Goal: Task Accomplishment & Management: Manage account settings

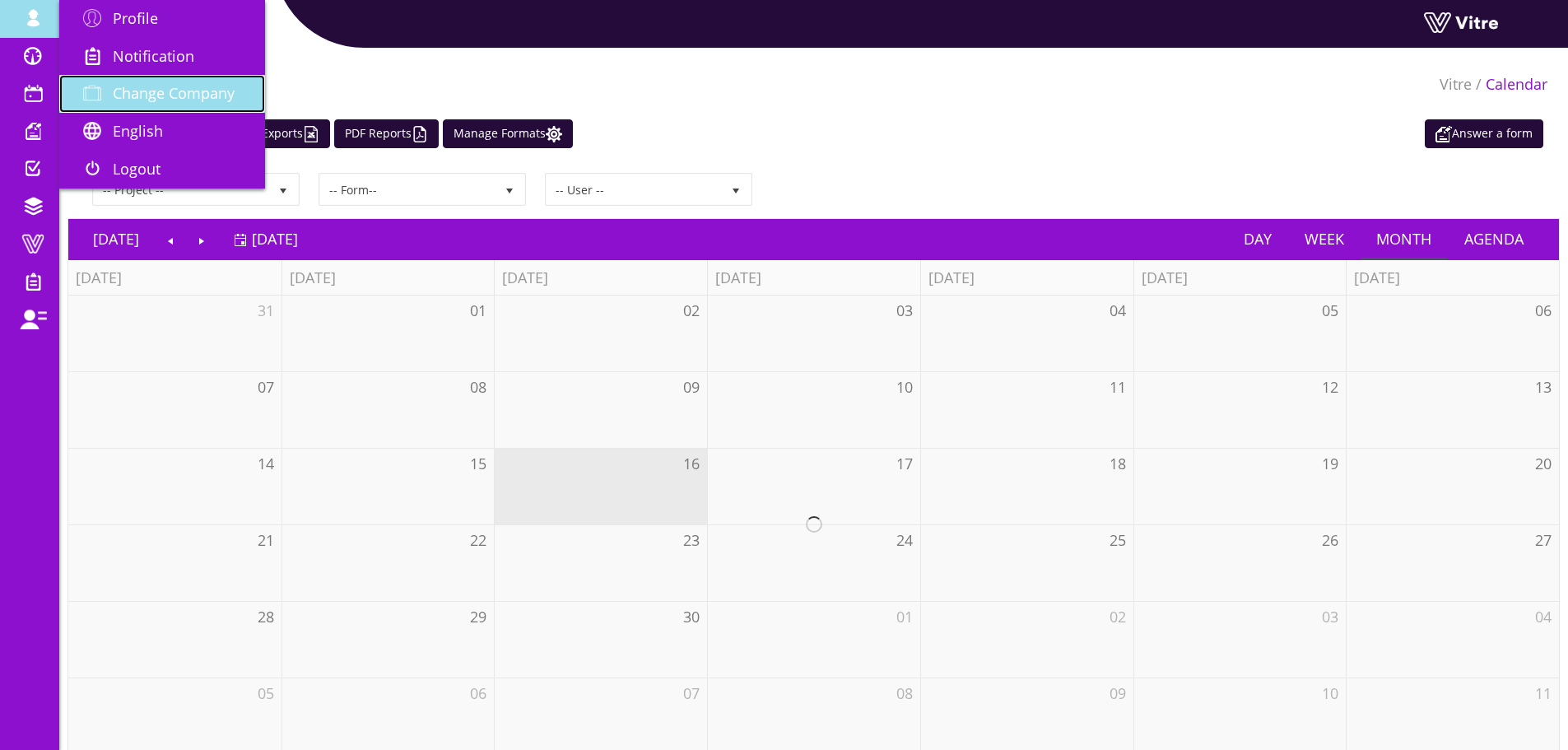
click at [249, 106] on link "Change Company" at bounding box center [163, 94] width 206 height 38
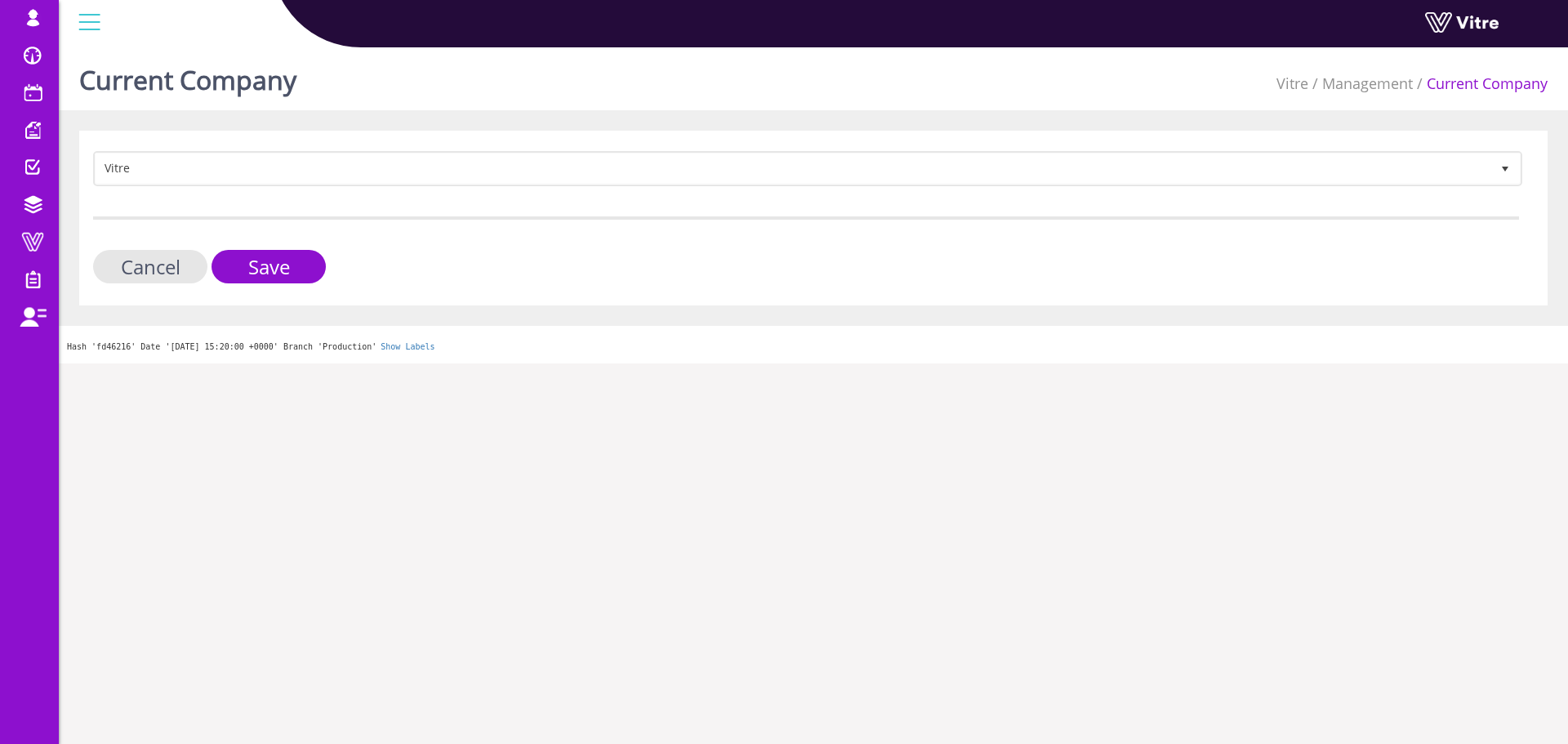
click at [282, 144] on div "Vitre 193 Cancel Save" at bounding box center [813, 218] width 1468 height 175
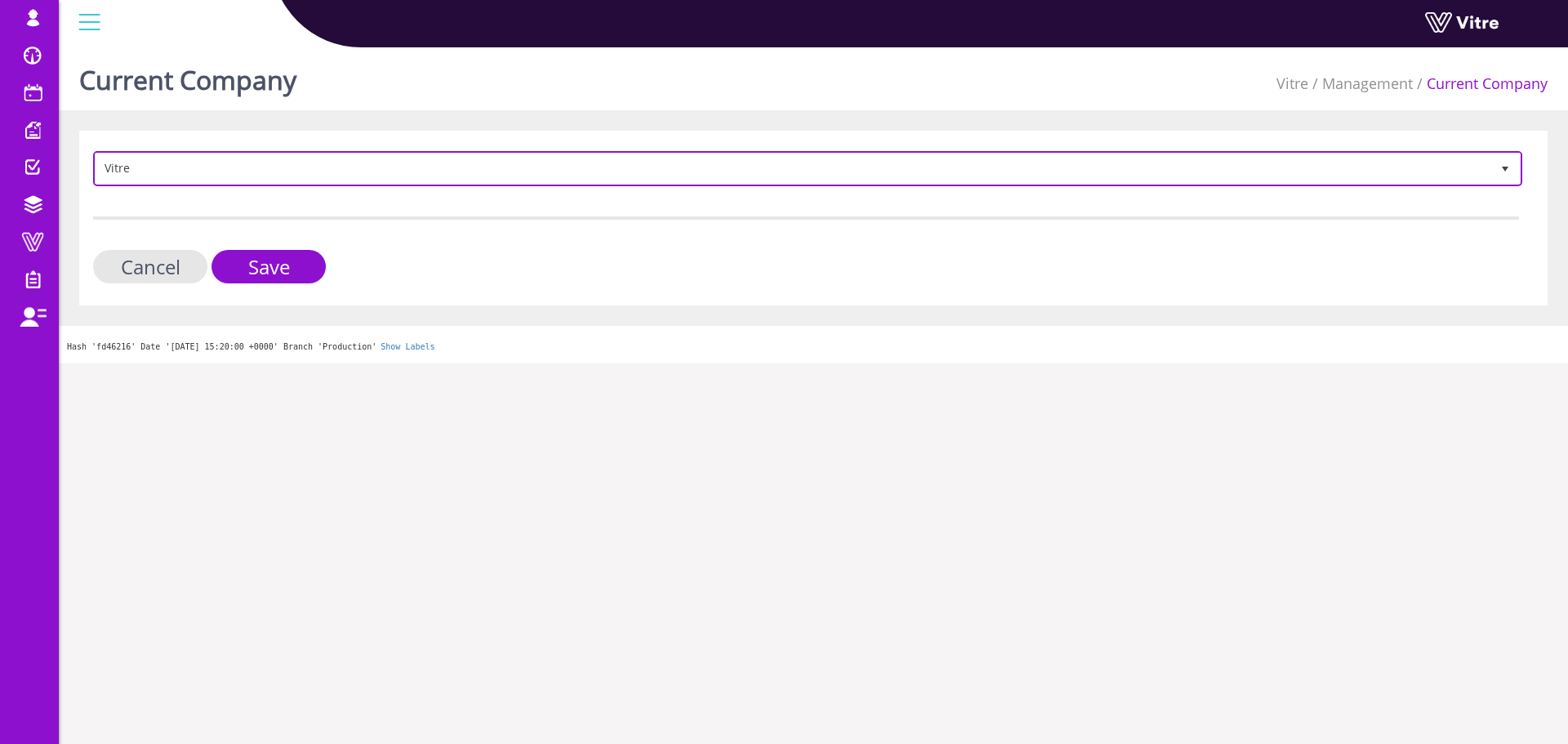
click at [277, 163] on span "Vitre" at bounding box center [793, 168] width 1395 height 30
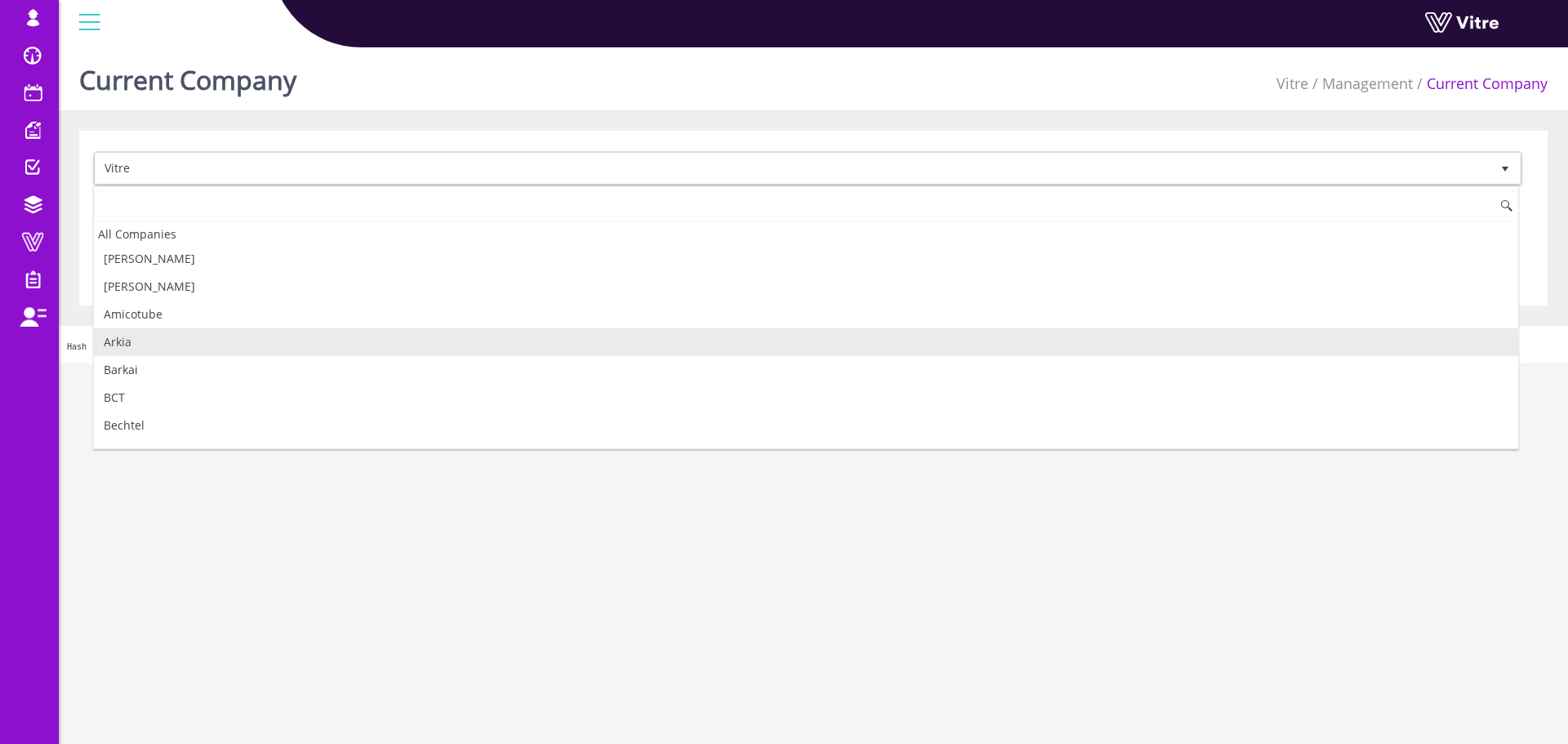
click at [188, 336] on li "Arkia" at bounding box center [806, 342] width 1424 height 28
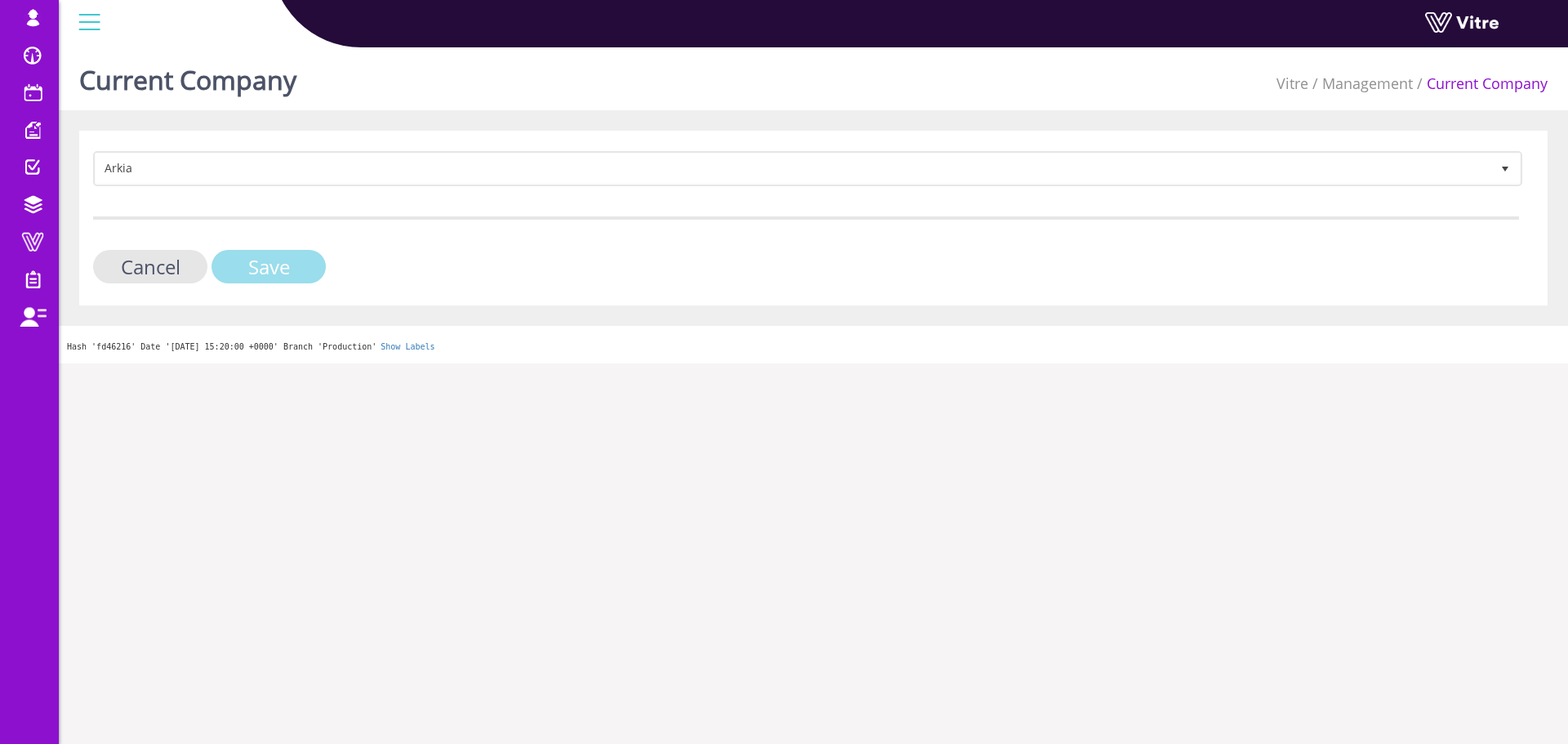
click at [279, 276] on input "Save" at bounding box center [269, 266] width 115 height 33
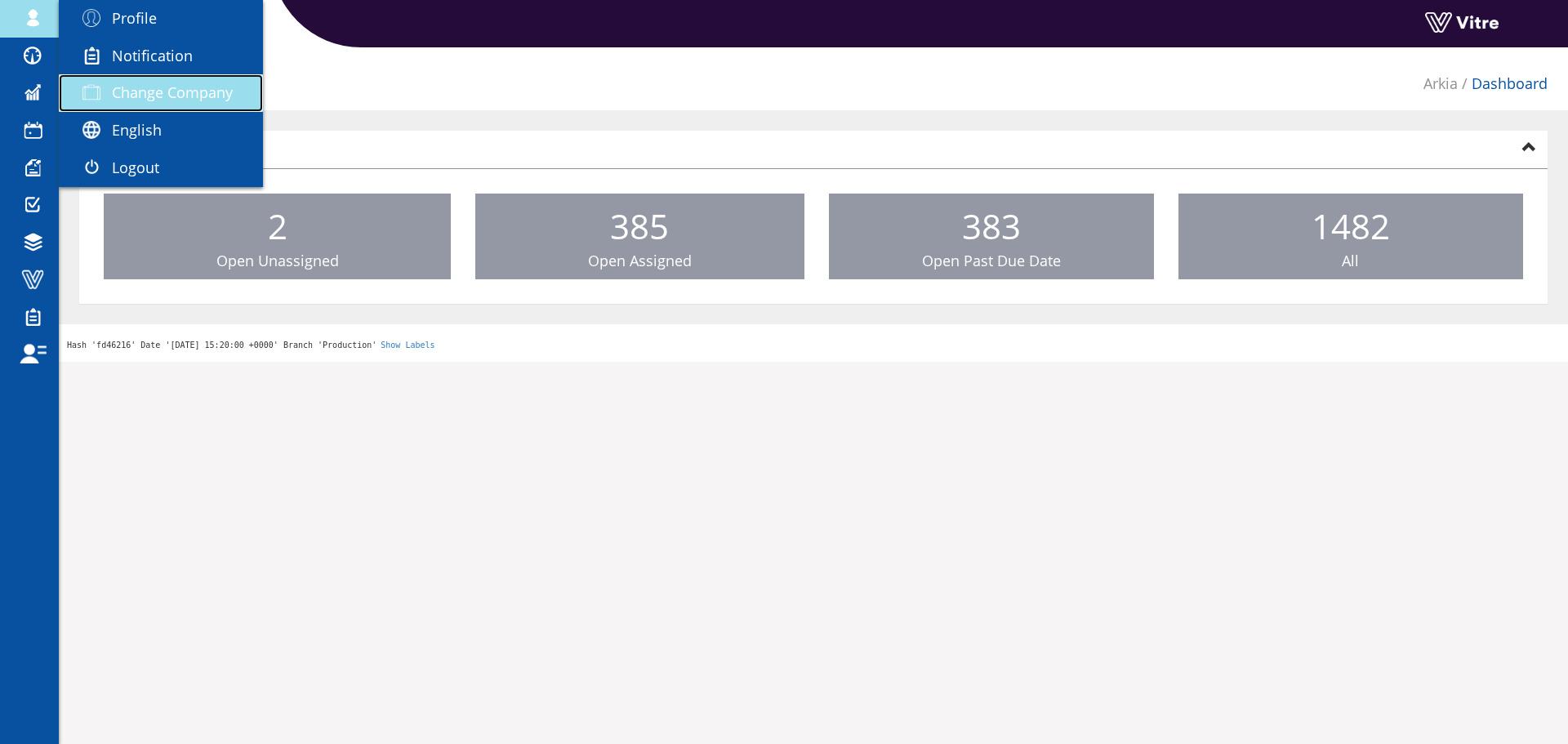
click at [134, 77] on link "Change Company" at bounding box center [161, 93] width 204 height 38
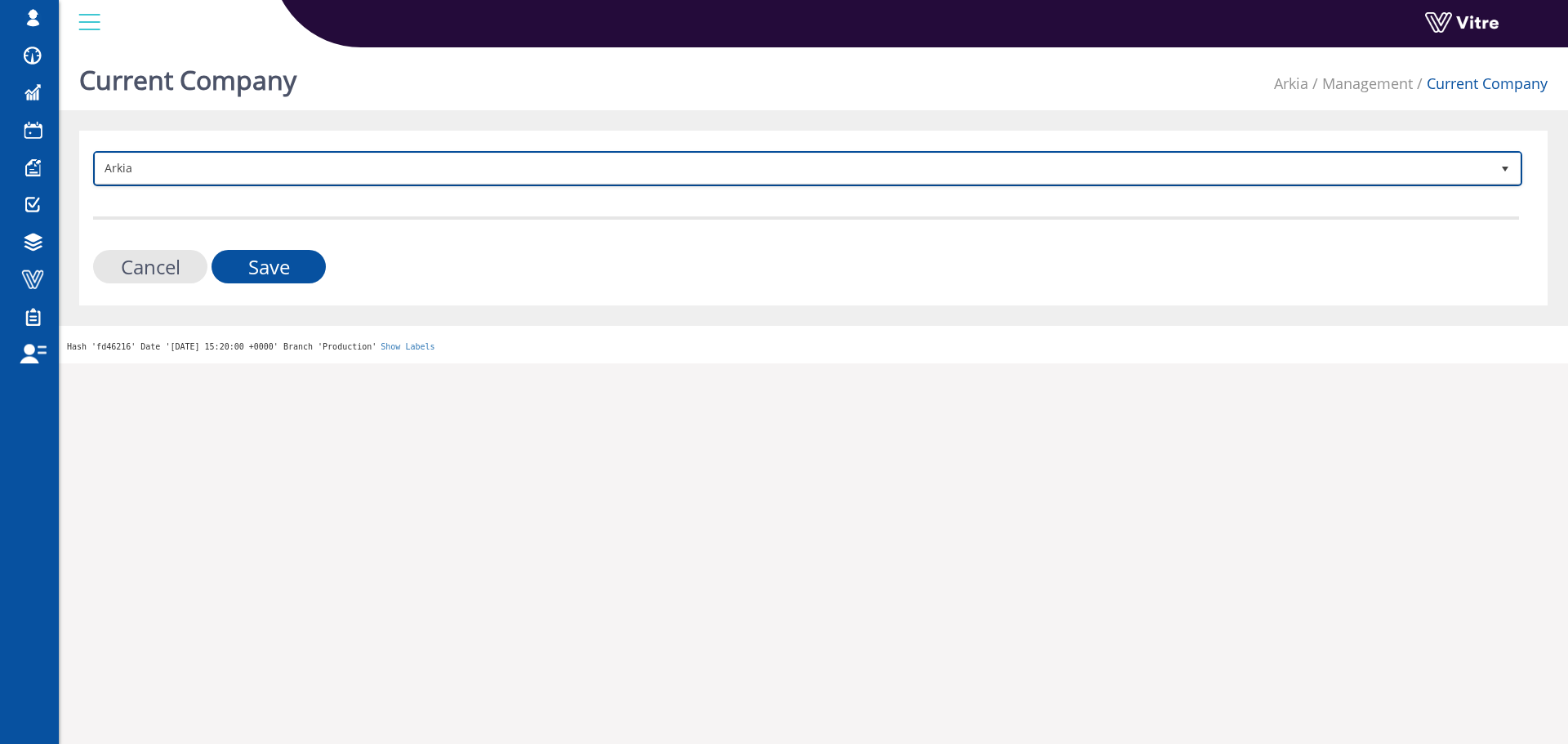
click at [342, 173] on span "Arkia" at bounding box center [793, 168] width 1395 height 30
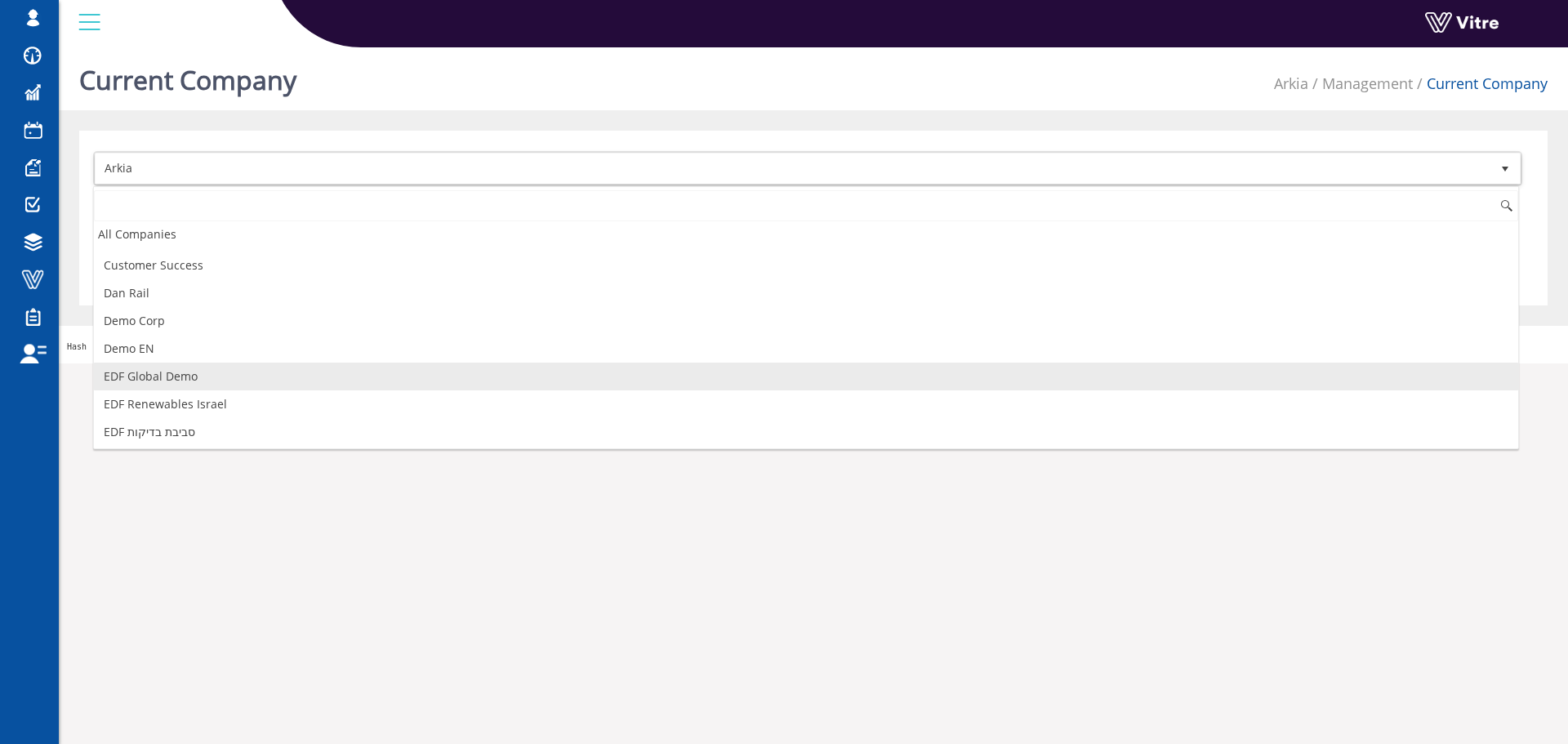
scroll to position [408, 0]
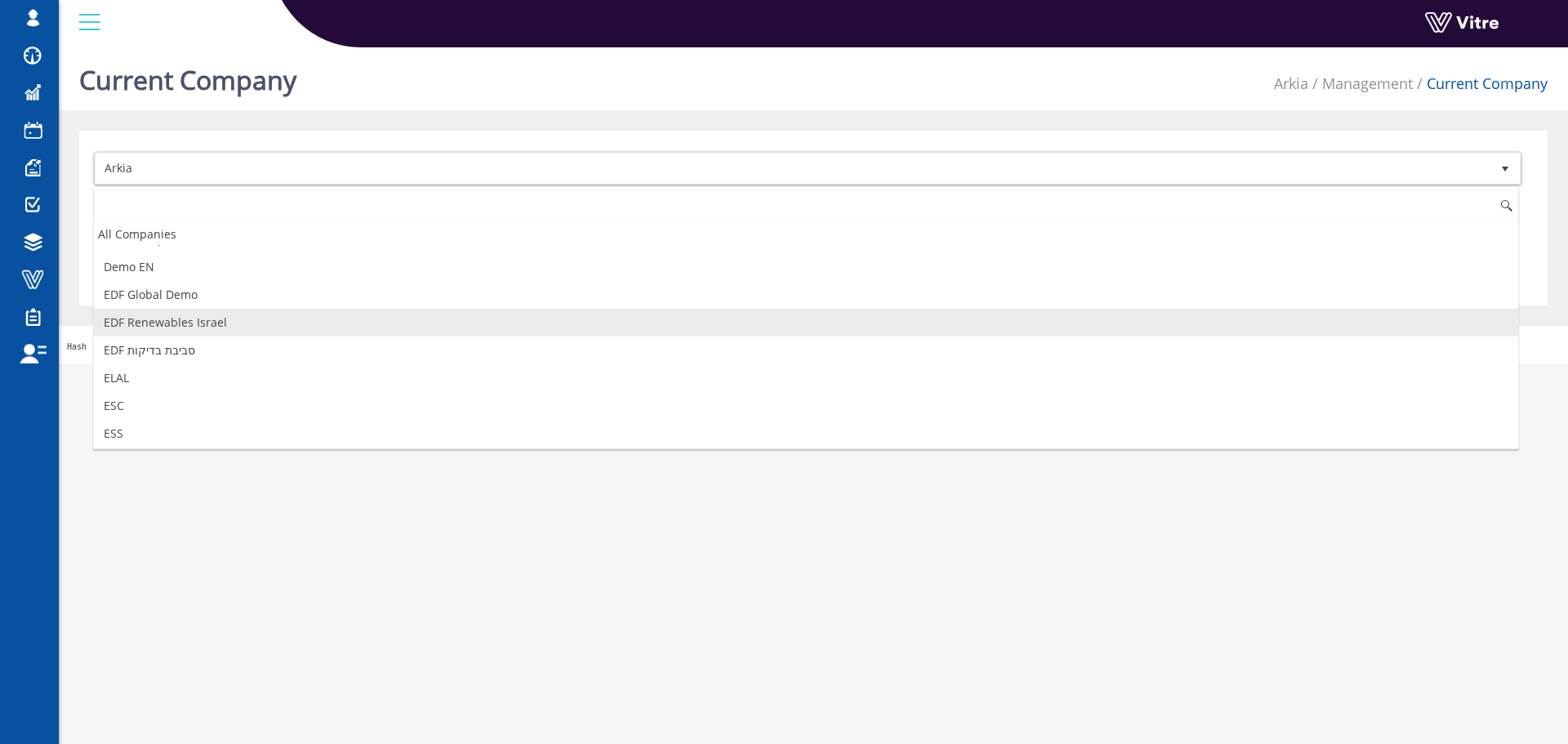
click at [206, 330] on li "EDF Renewables Israel" at bounding box center [806, 322] width 1424 height 28
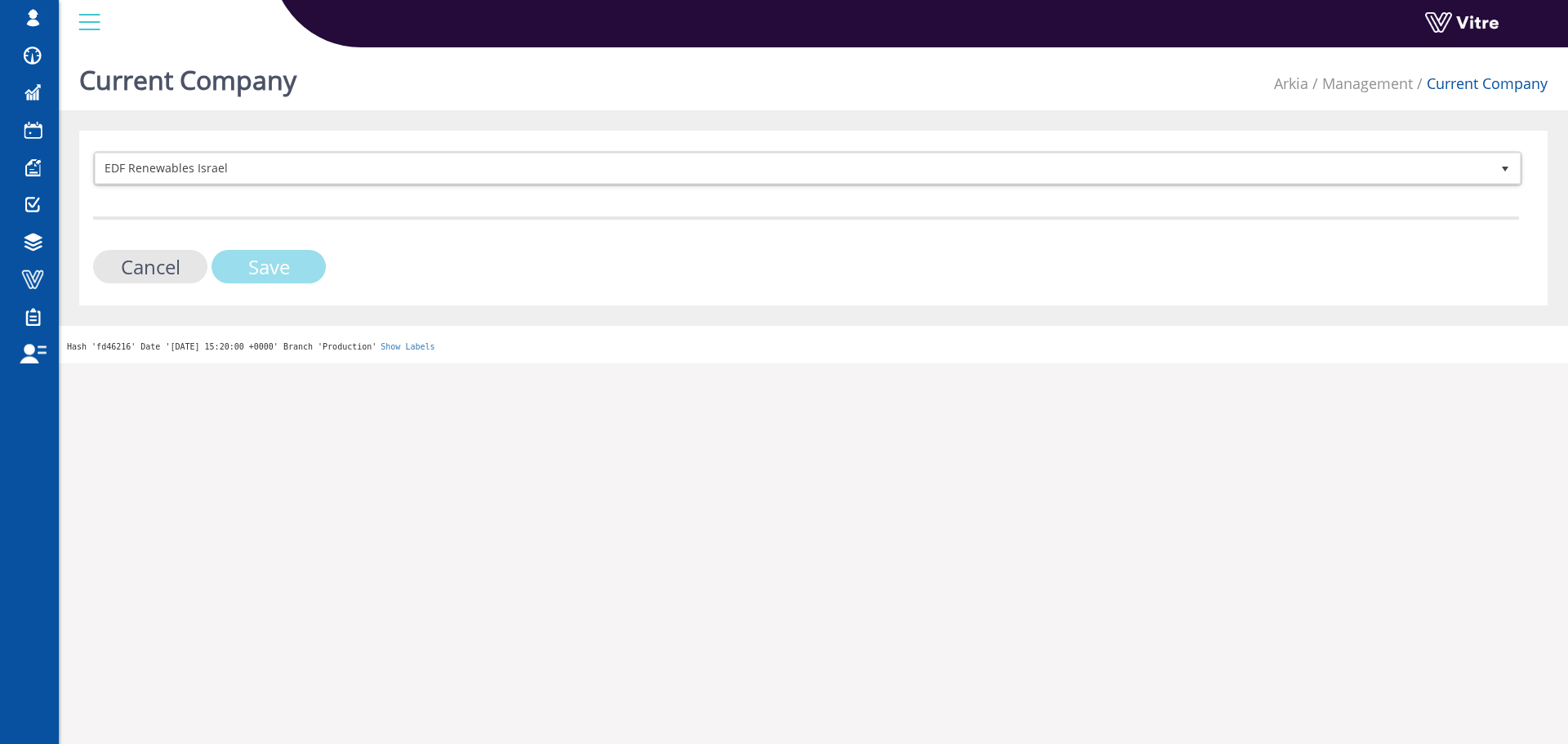
click at [268, 270] on input "Save" at bounding box center [269, 266] width 115 height 33
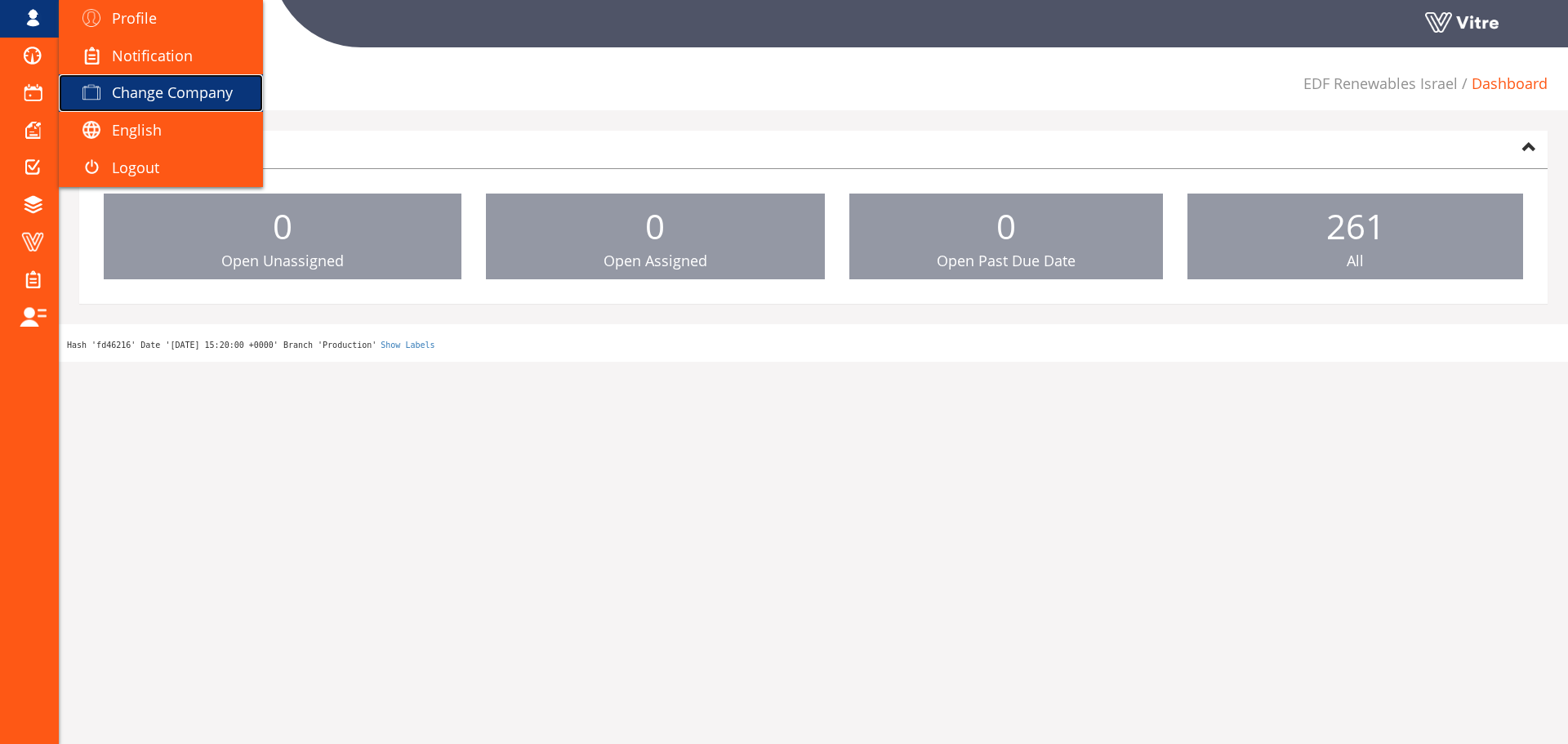
click at [102, 79] on link "Change Company" at bounding box center [161, 93] width 204 height 38
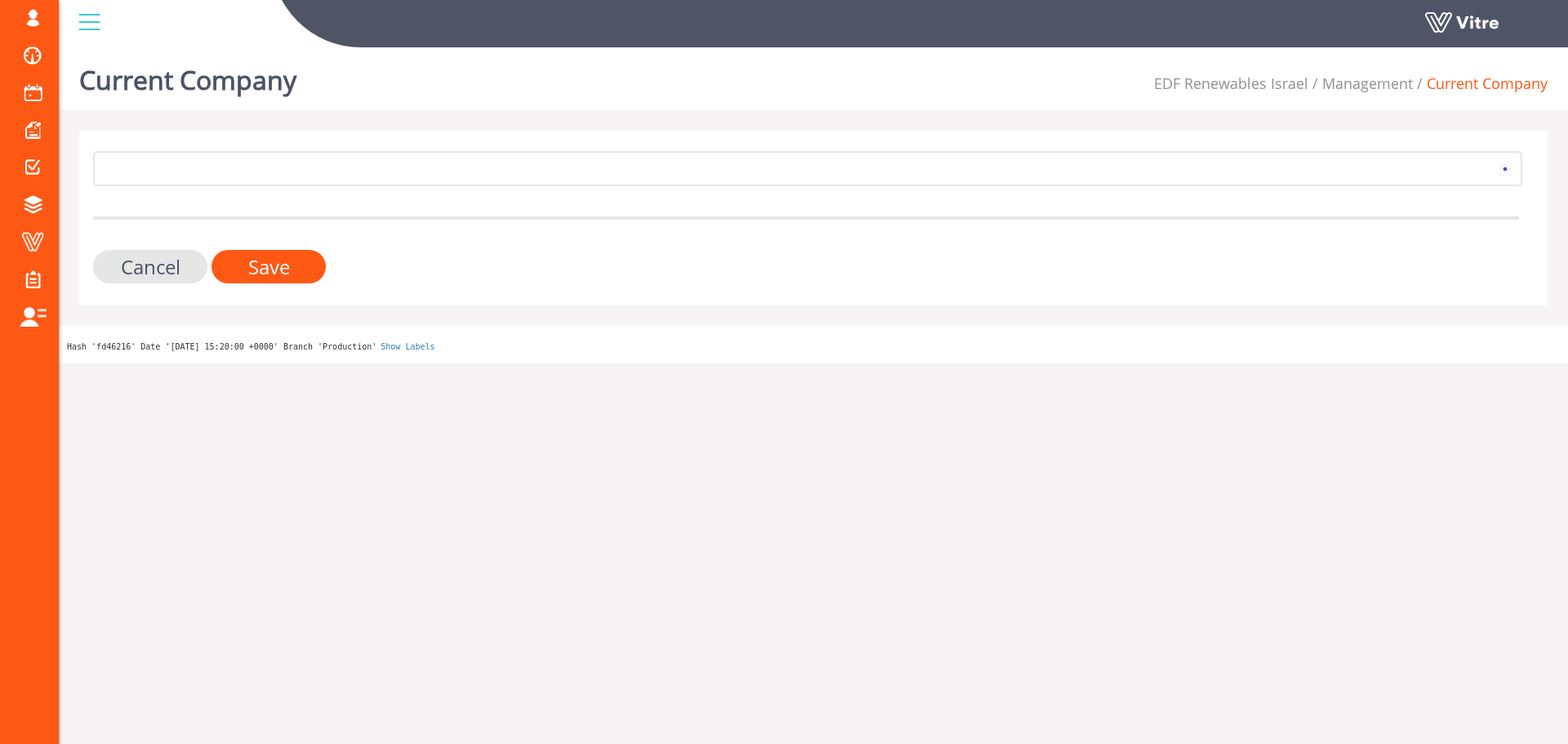
click at [202, 196] on form "269 Cancel Save" at bounding box center [806, 217] width 1425 height 133
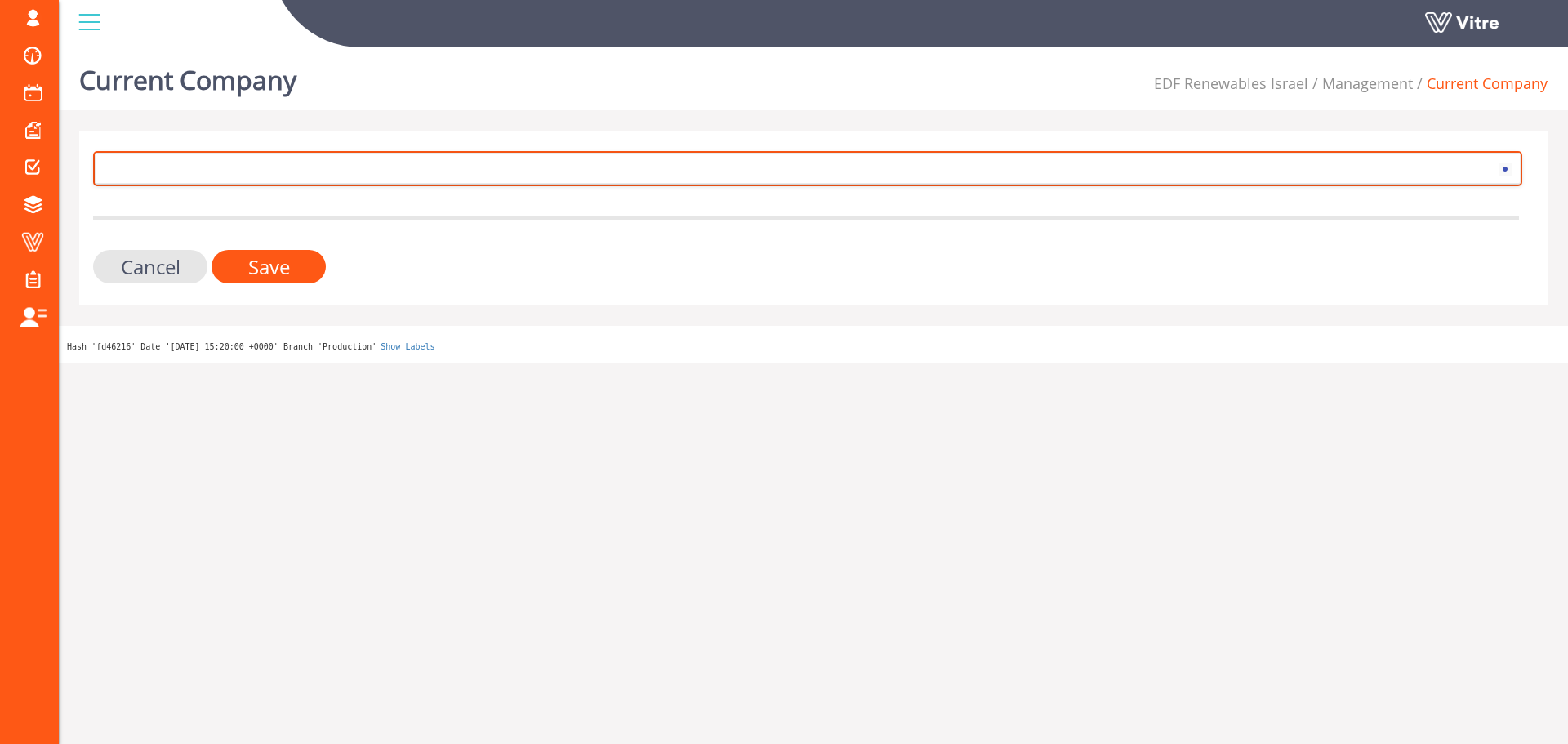
click at [205, 178] on span at bounding box center [793, 168] width 1395 height 30
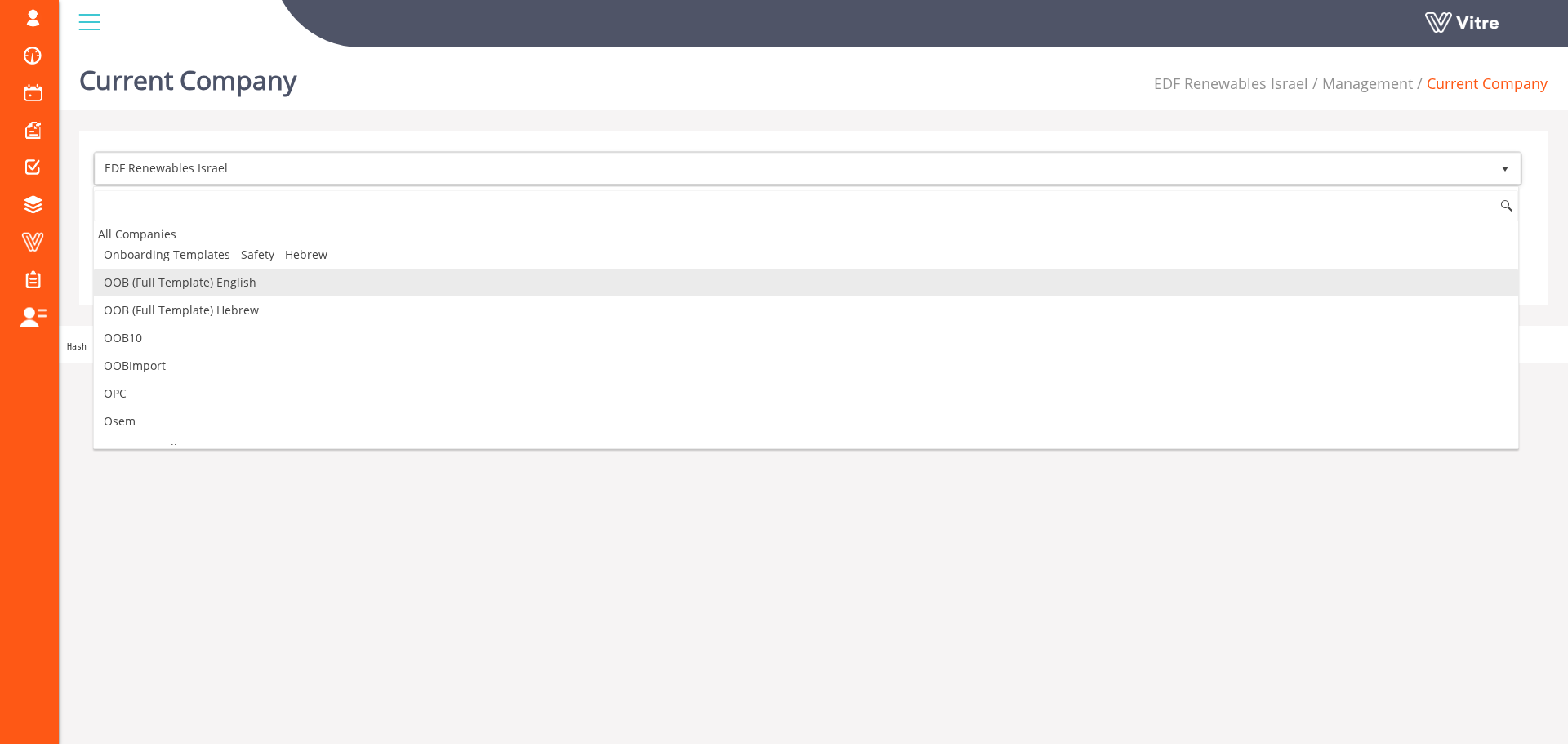
scroll to position [1442, 0]
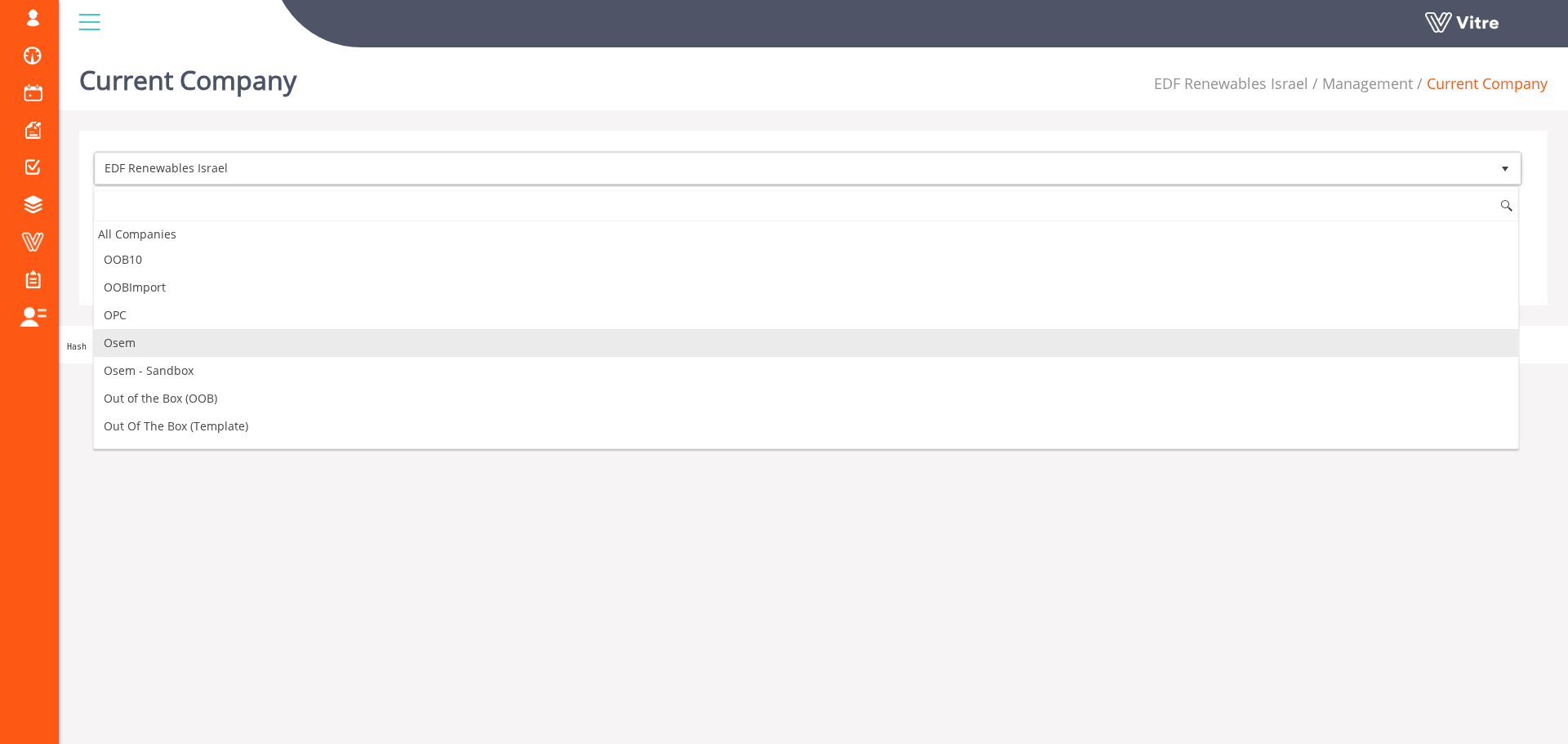
click at [267, 351] on li "Osem" at bounding box center [806, 342] width 1424 height 28
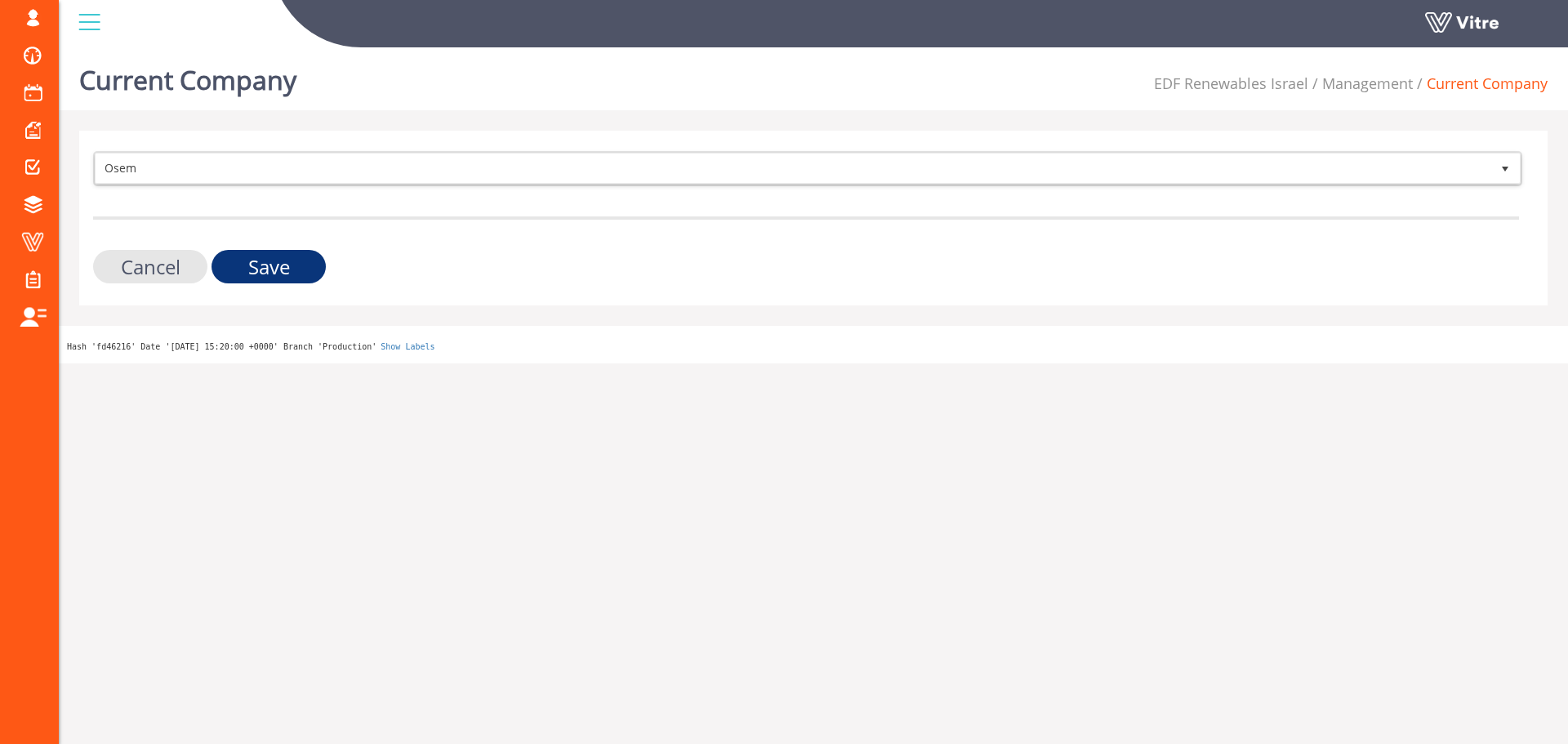
click at [270, 266] on input "Save" at bounding box center [269, 266] width 115 height 33
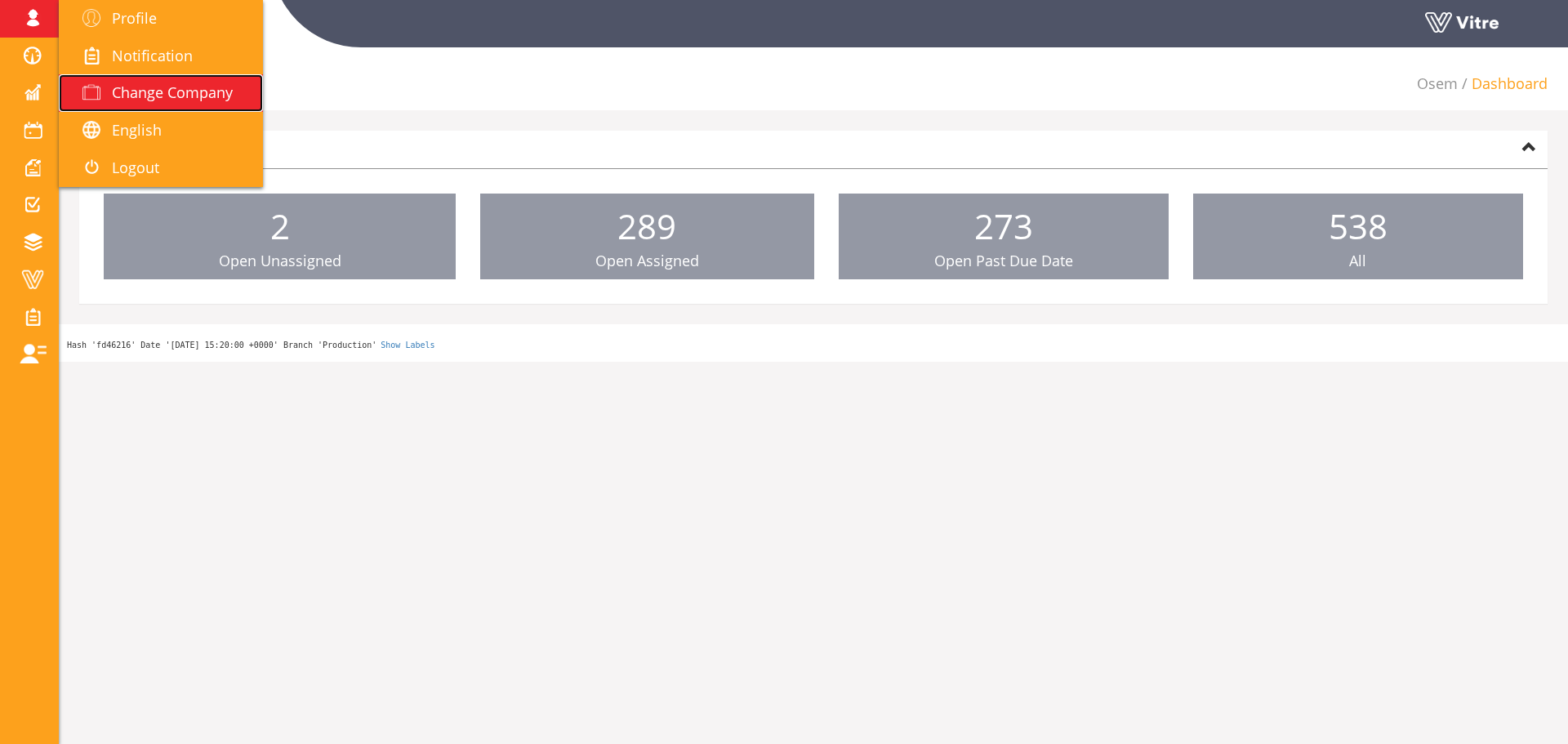
click at [235, 98] on link "Change Company" at bounding box center [161, 93] width 204 height 38
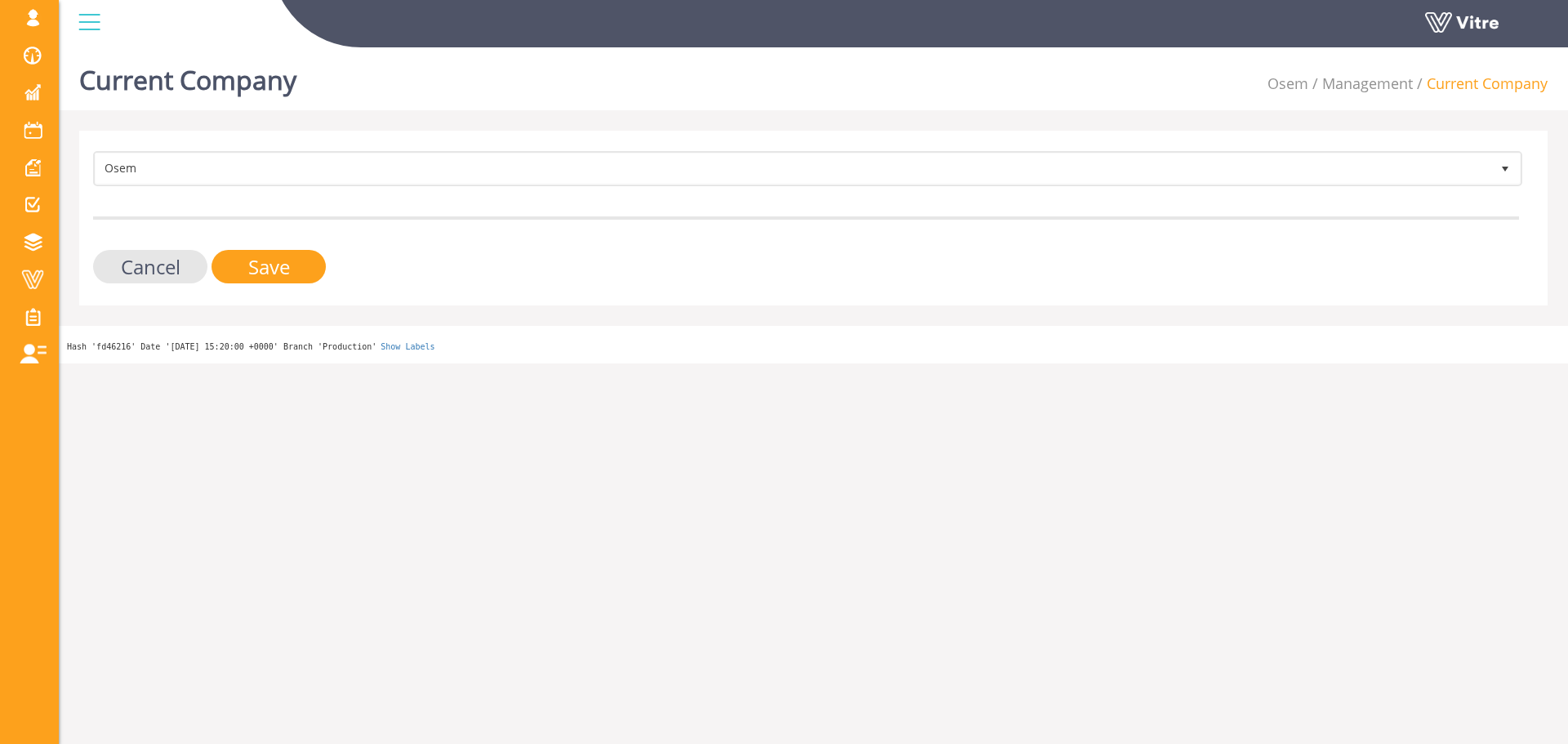
click at [380, 191] on form "Osem 402 Cancel Save" at bounding box center [806, 217] width 1425 height 133
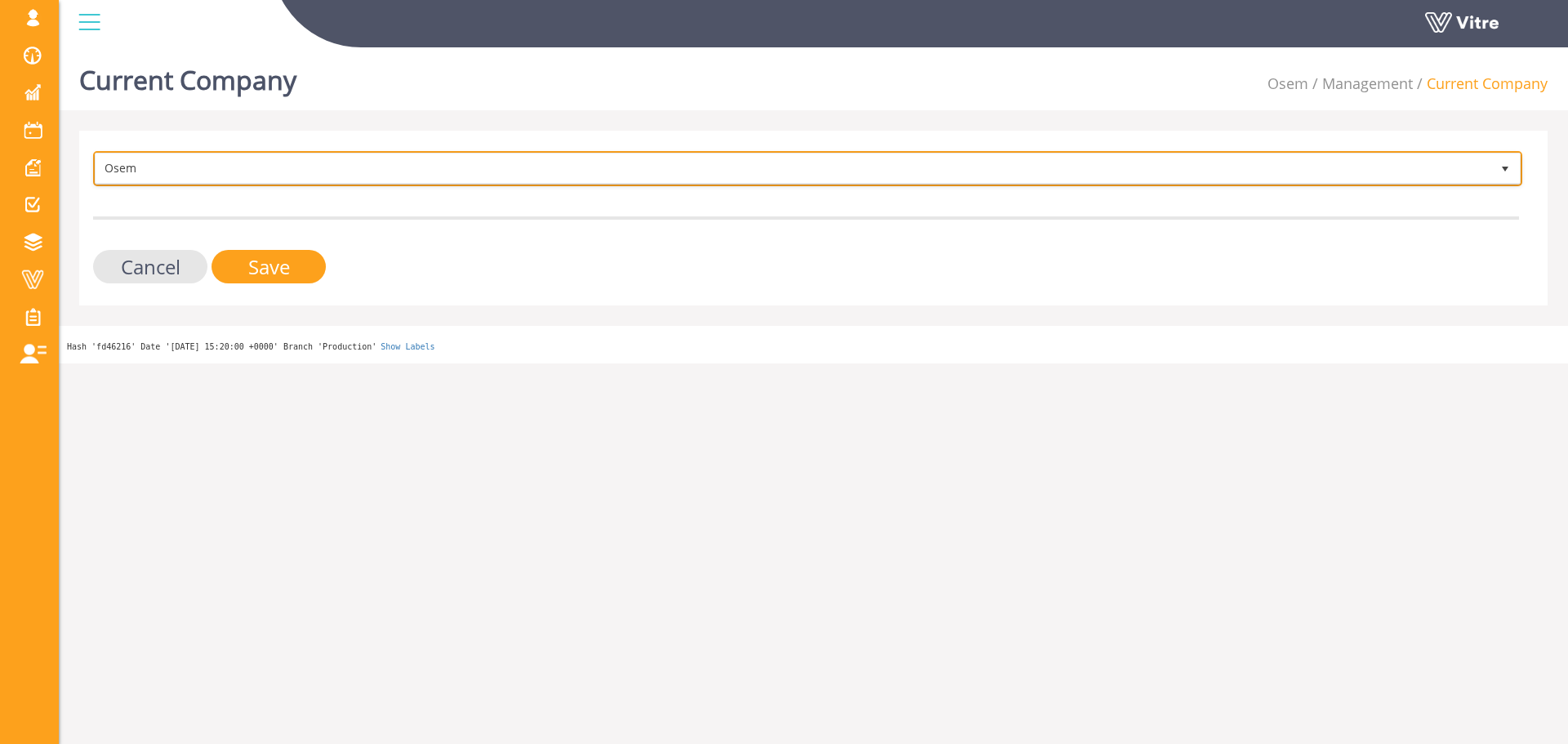
click at [385, 179] on span "Osem" at bounding box center [793, 168] width 1395 height 30
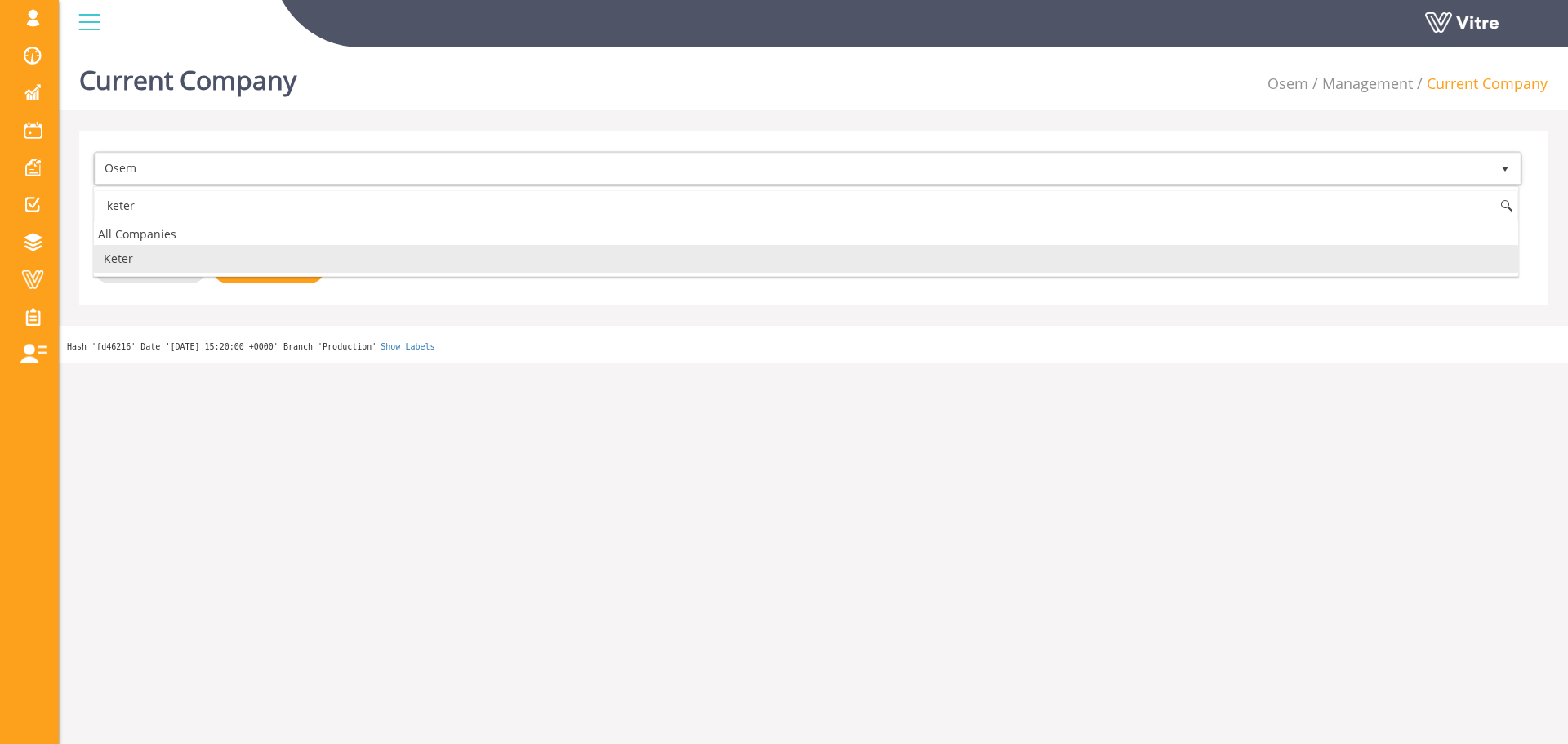
click at [283, 261] on li "Keter" at bounding box center [806, 258] width 1424 height 28
type input "keter"
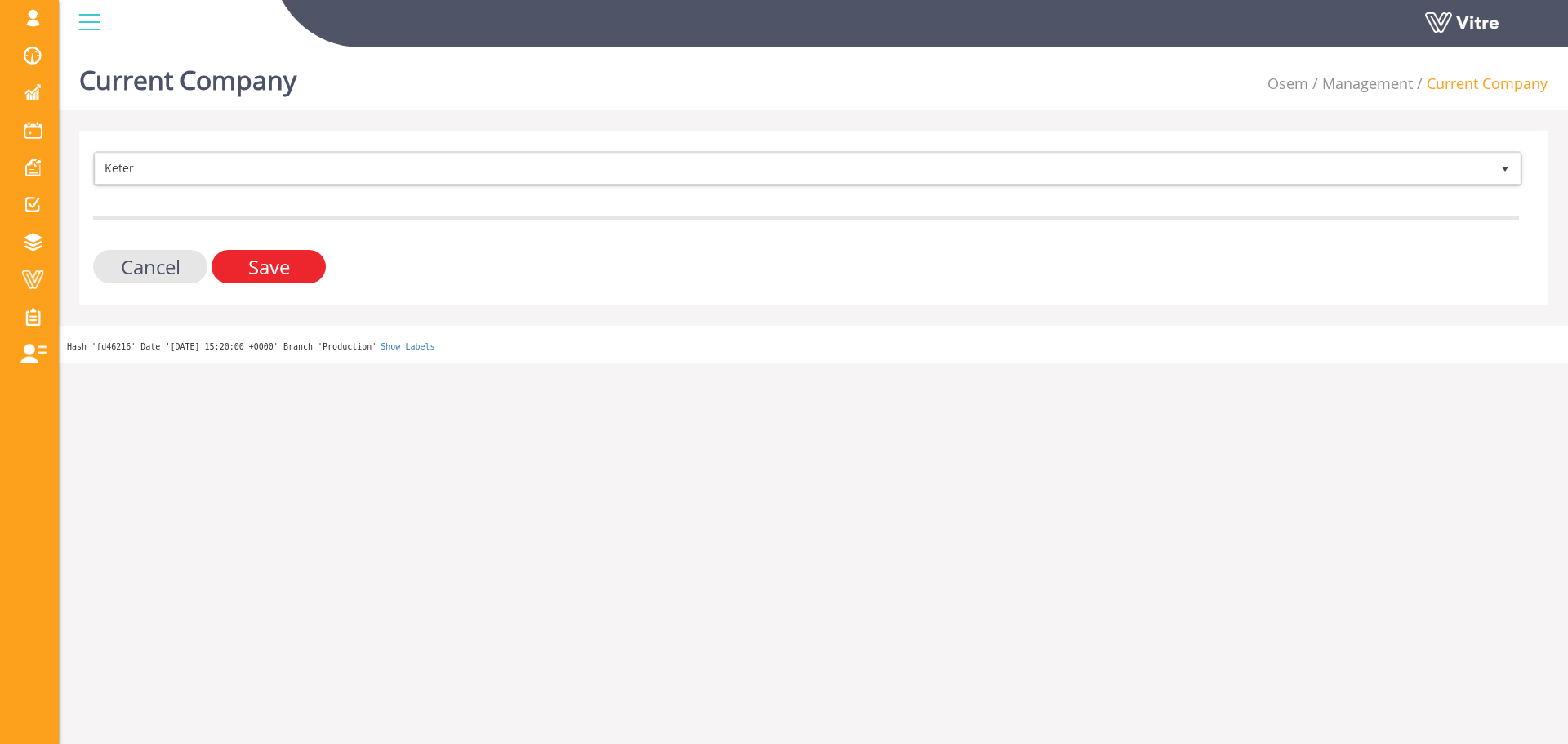
click at [283, 261] on input "Save" at bounding box center [269, 266] width 115 height 33
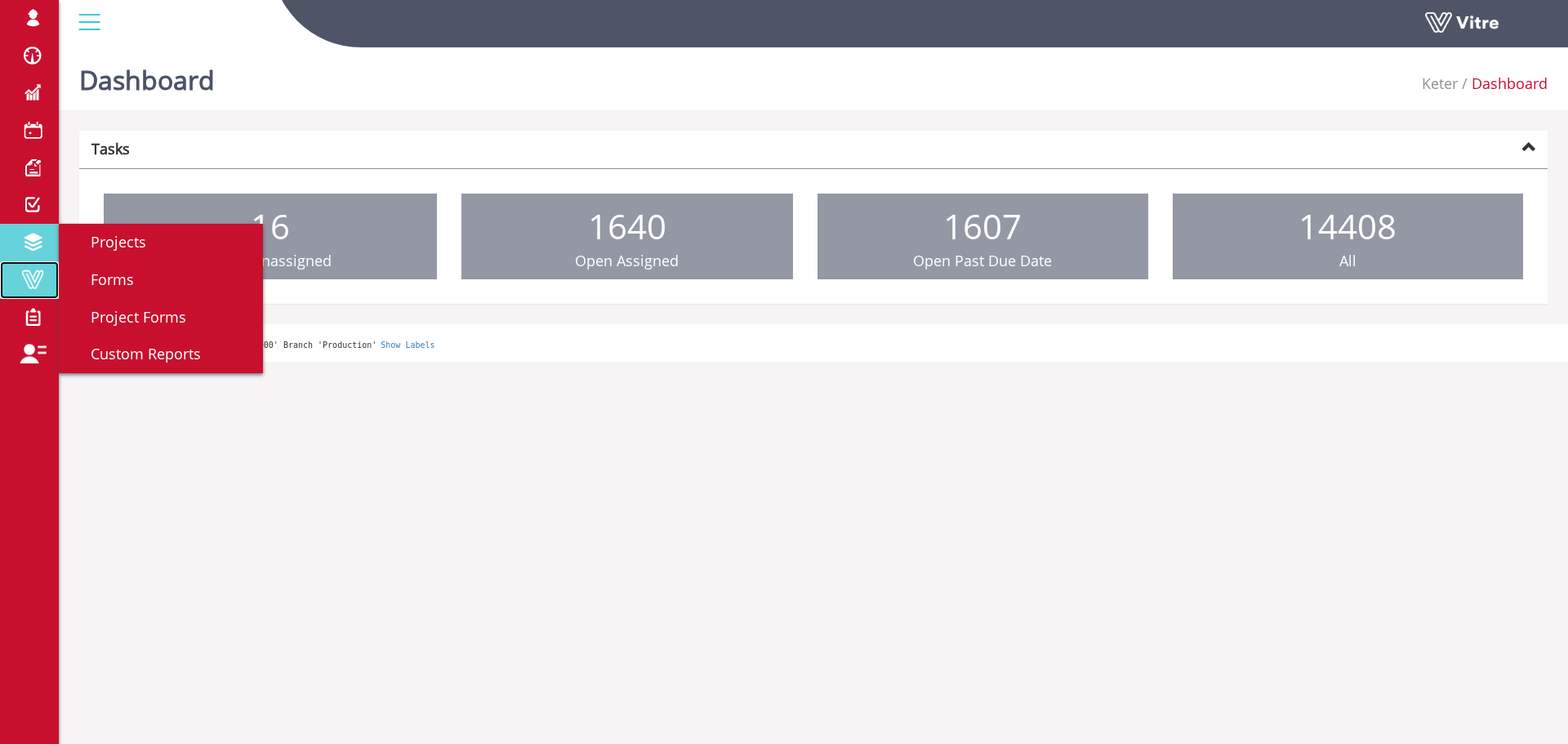
drag, startPoint x: 44, startPoint y: 273, endPoint x: 58, endPoint y: 256, distance: 22.0
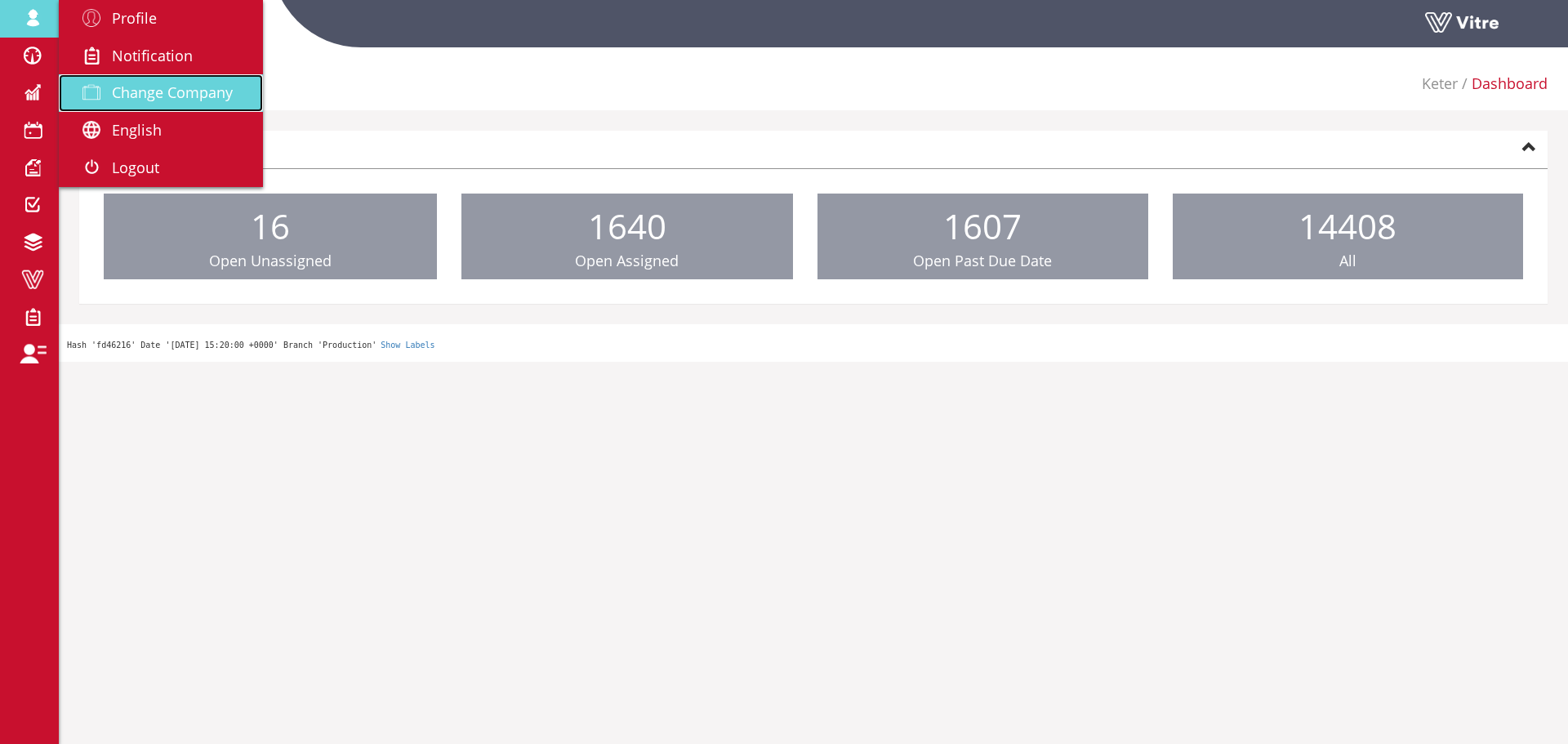
click at [142, 83] on span "Change Company" at bounding box center [172, 92] width 121 height 20
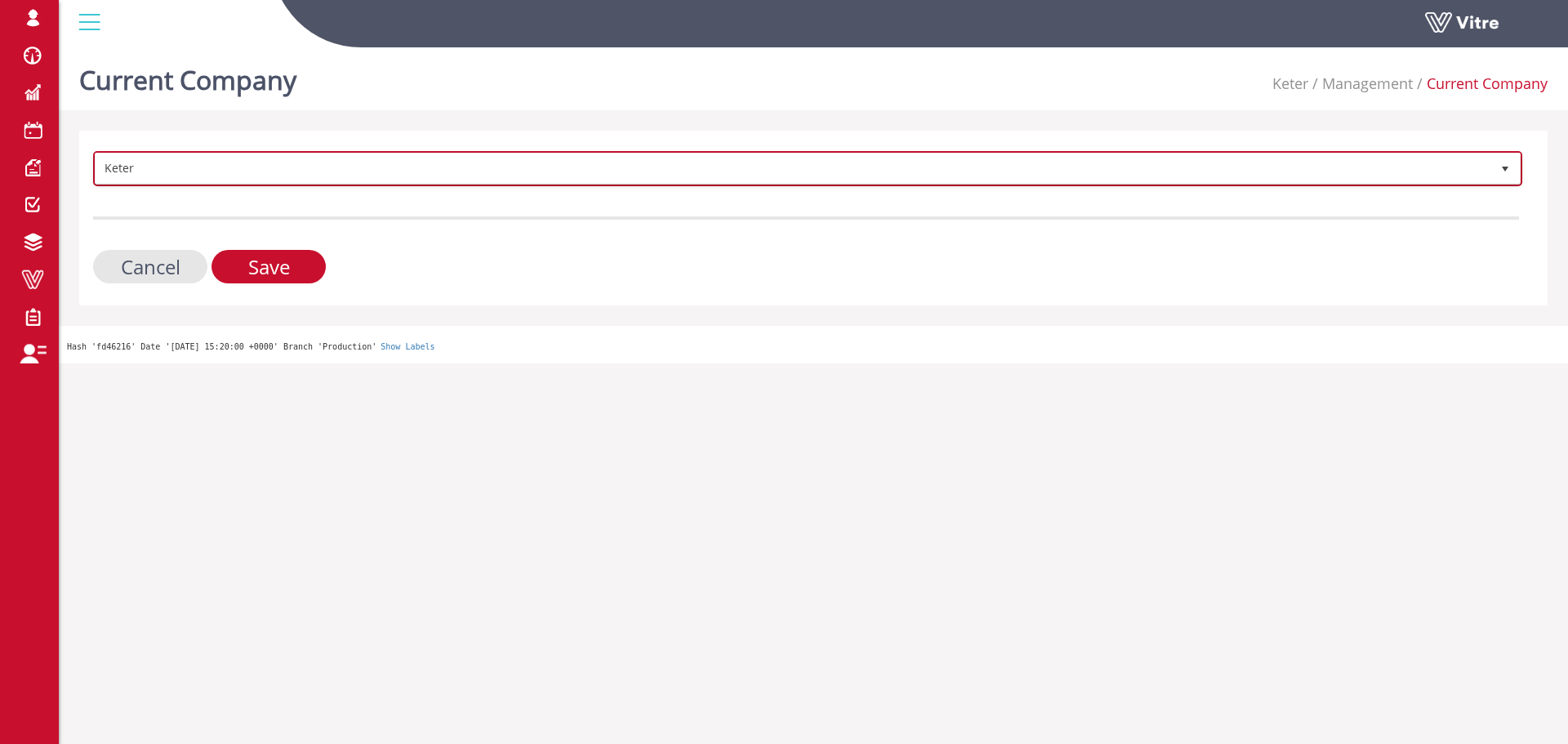
click at [305, 160] on span "Keter" at bounding box center [793, 168] width 1395 height 30
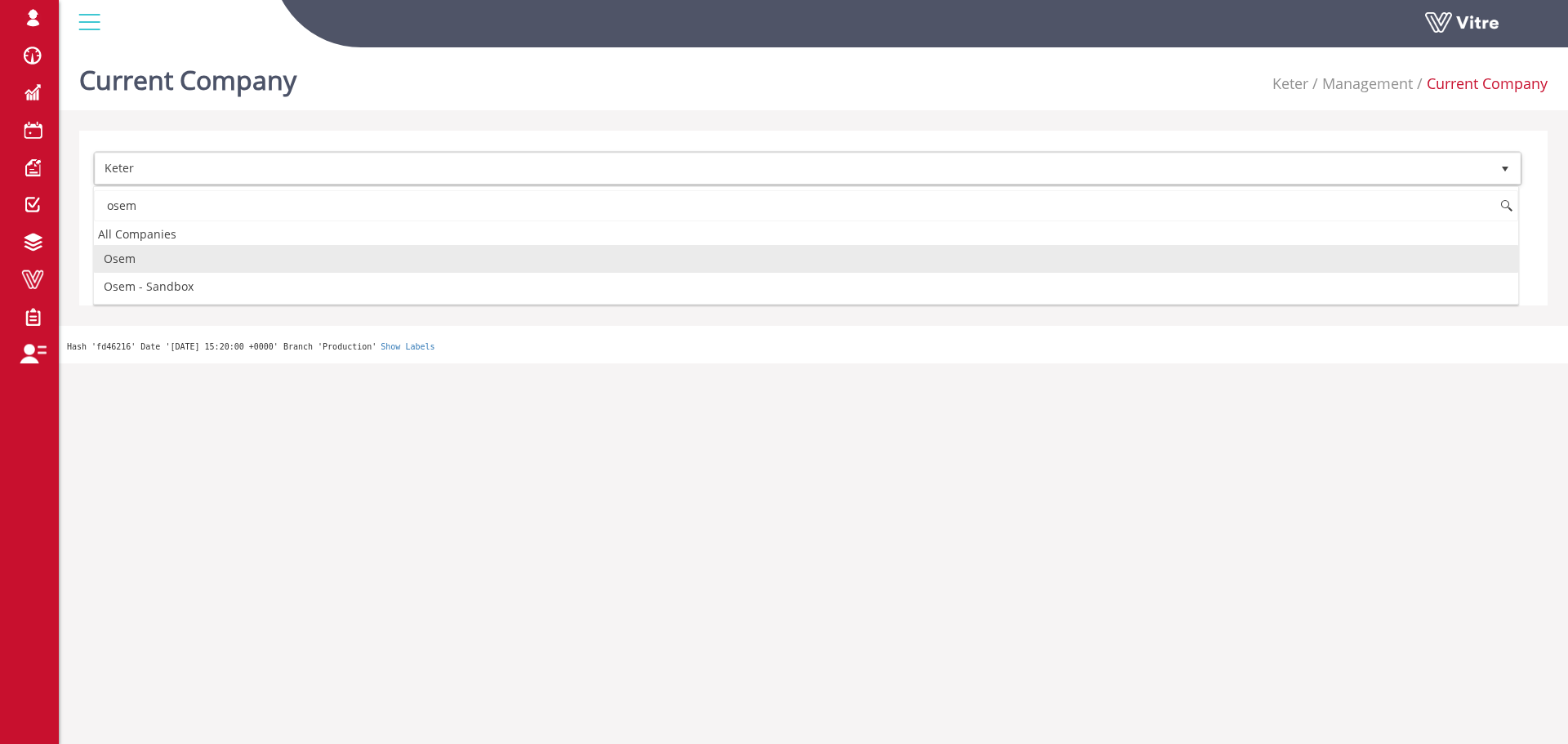
click at [197, 266] on li "Osem" at bounding box center [806, 258] width 1424 height 28
type input "osem"
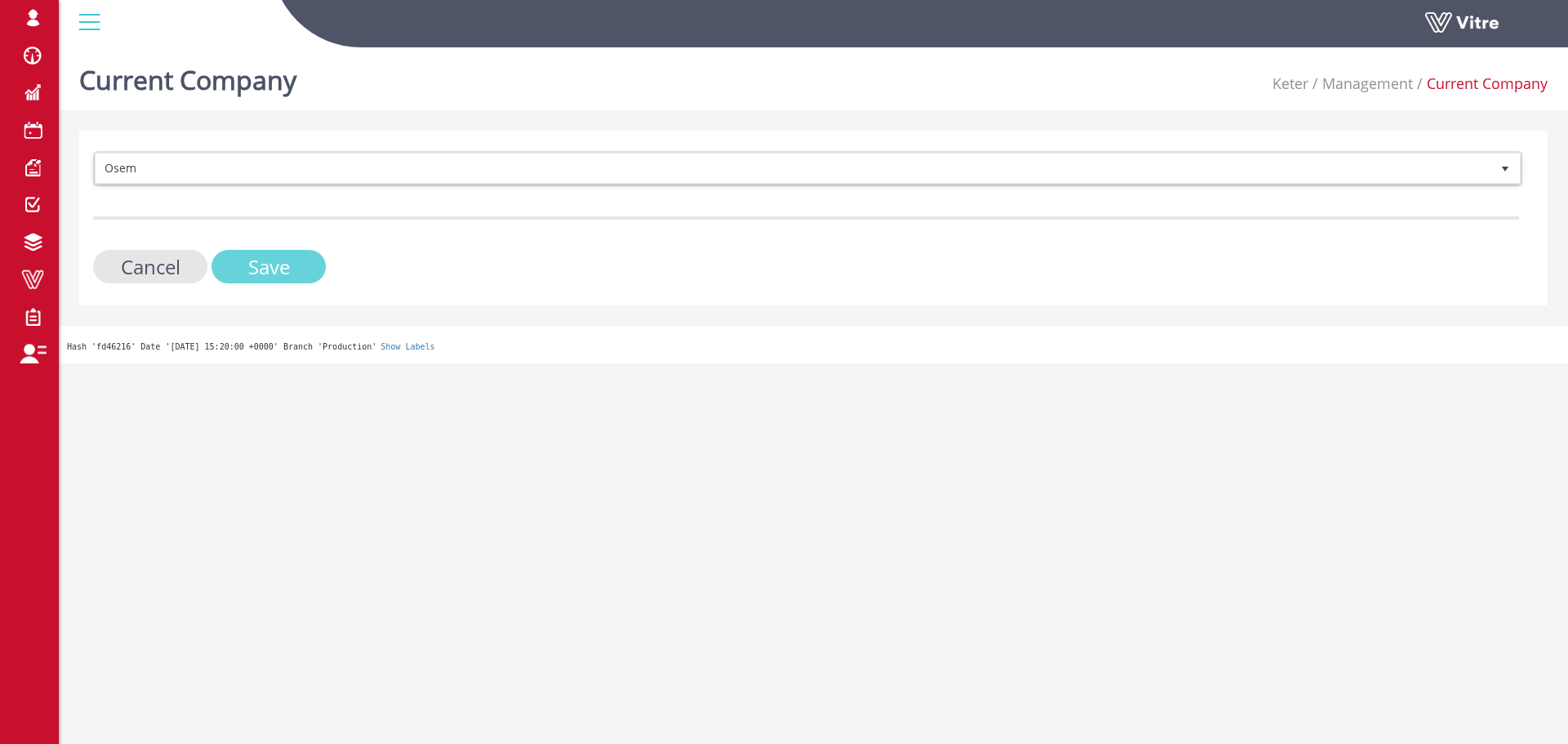
click at [244, 269] on input "Save" at bounding box center [269, 266] width 115 height 33
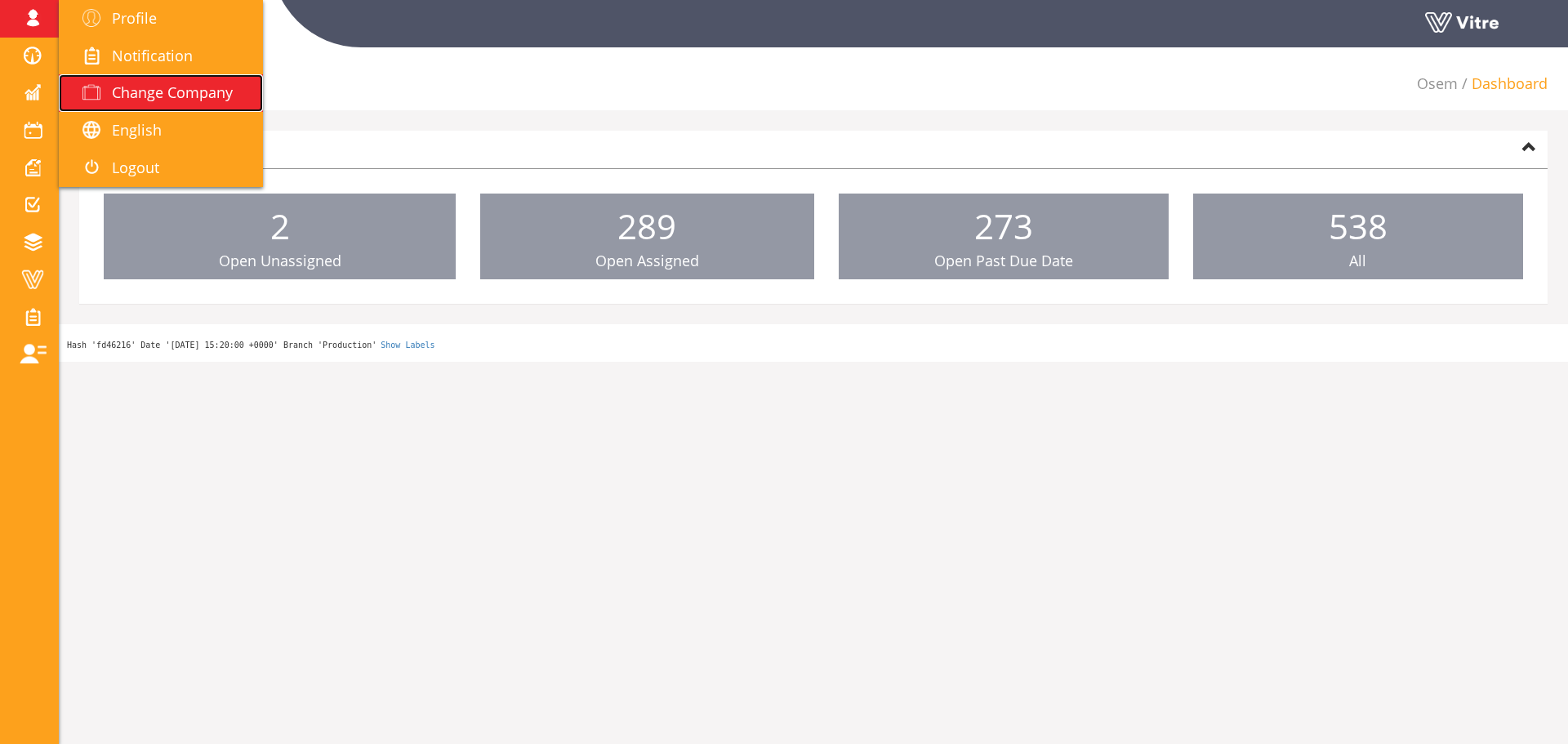
click at [155, 96] on span "Change Company" at bounding box center [172, 92] width 121 height 20
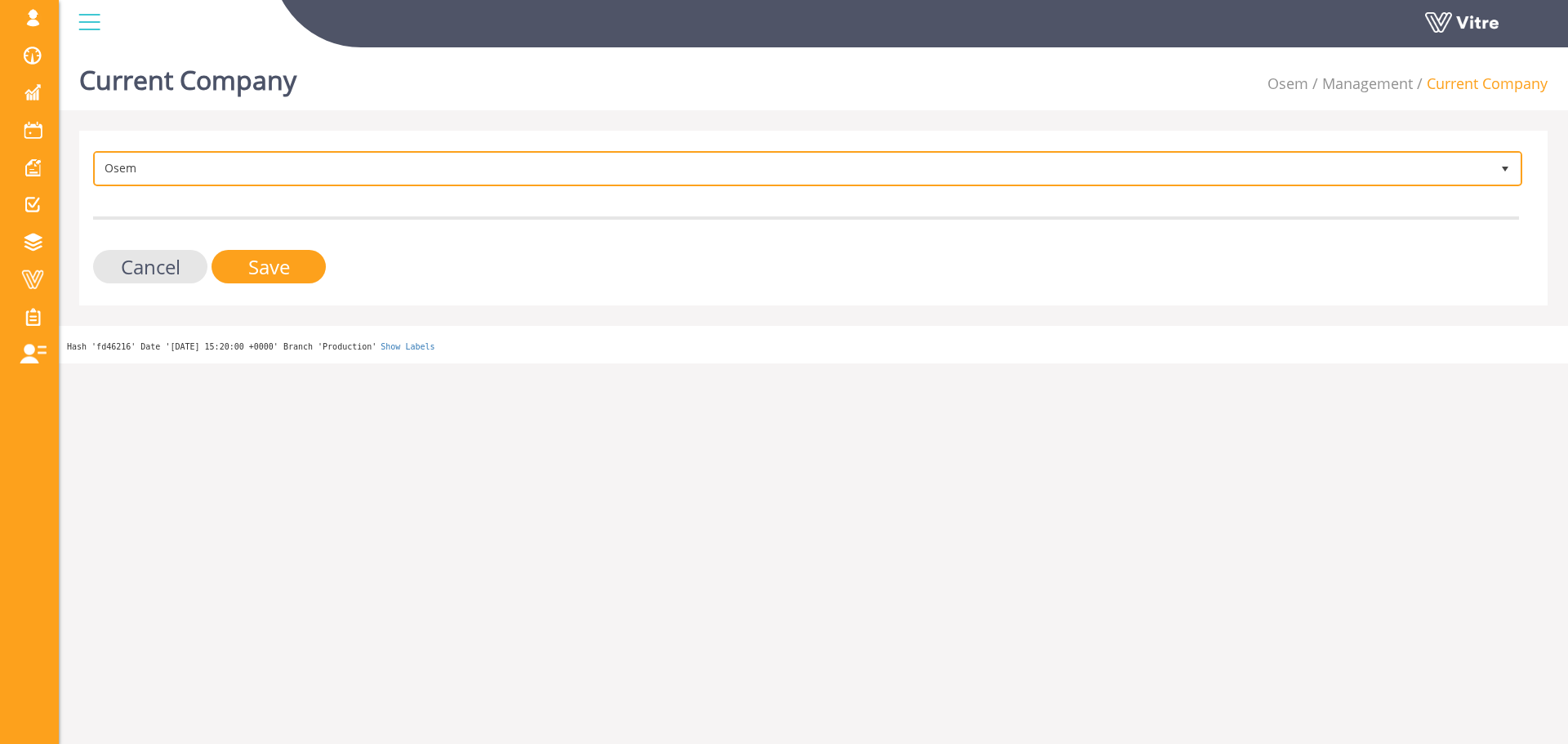
click at [264, 168] on span "Osem" at bounding box center [793, 168] width 1395 height 30
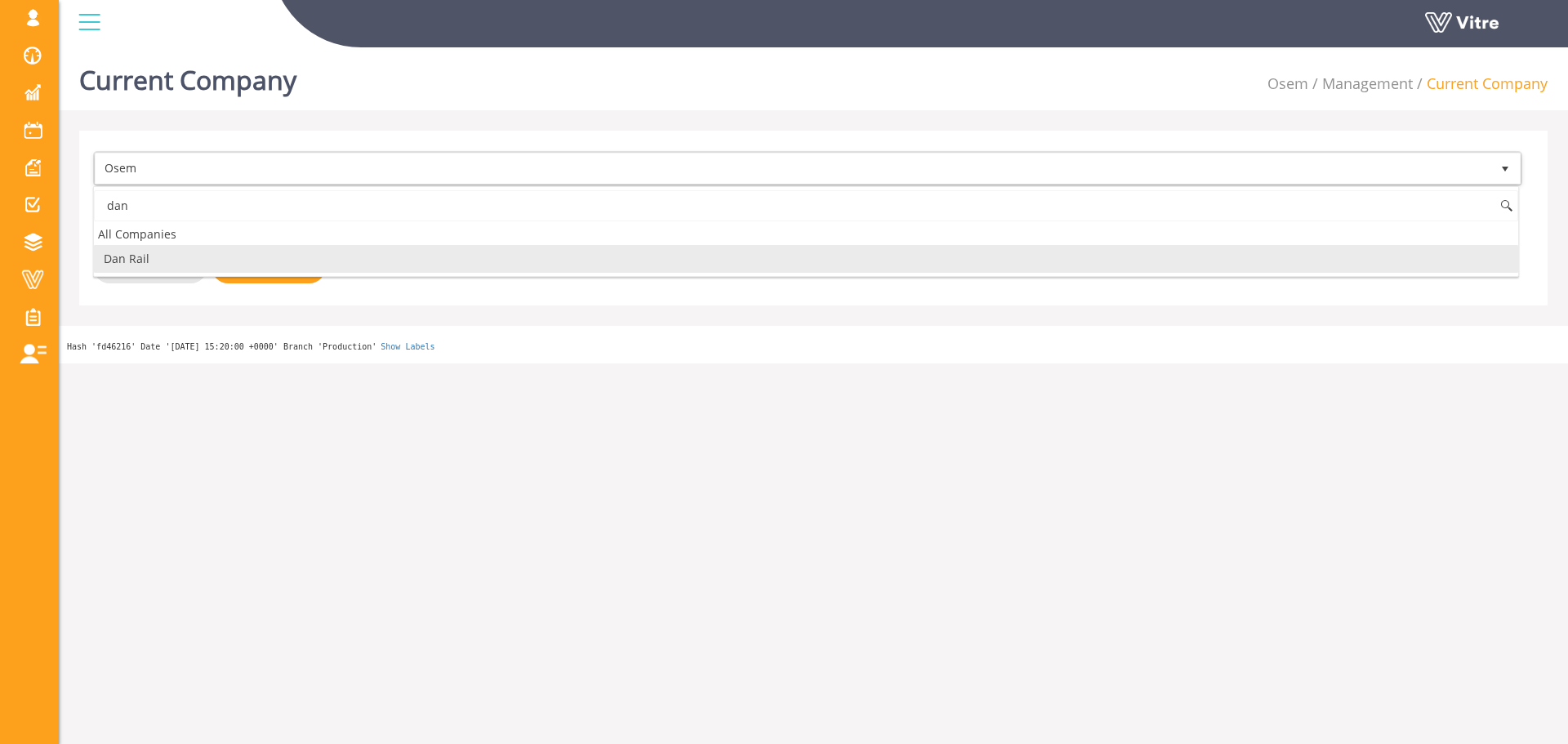
click at [305, 257] on li "Dan Rail" at bounding box center [806, 258] width 1424 height 28
type input "dan"
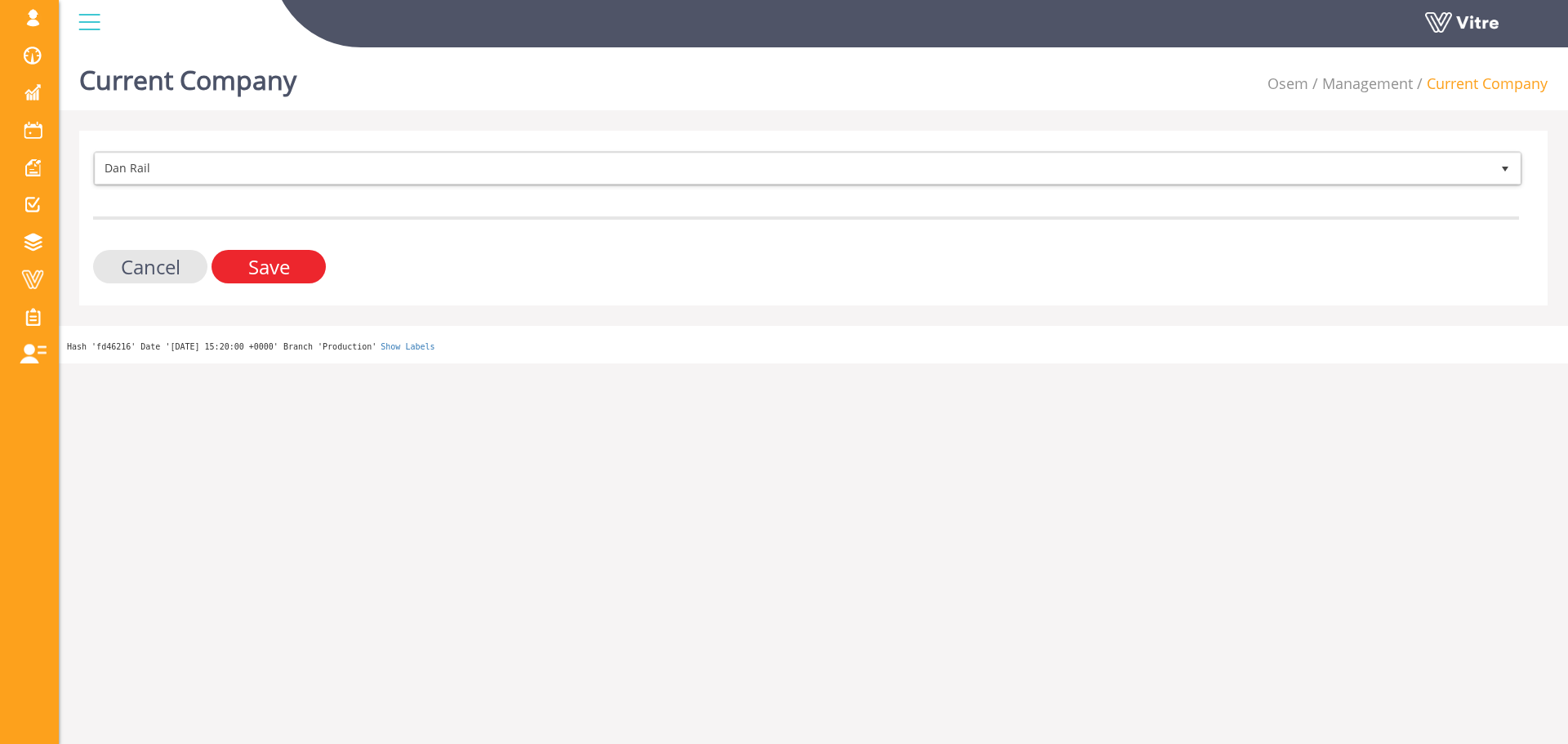
click at [294, 263] on input "Save" at bounding box center [269, 266] width 115 height 33
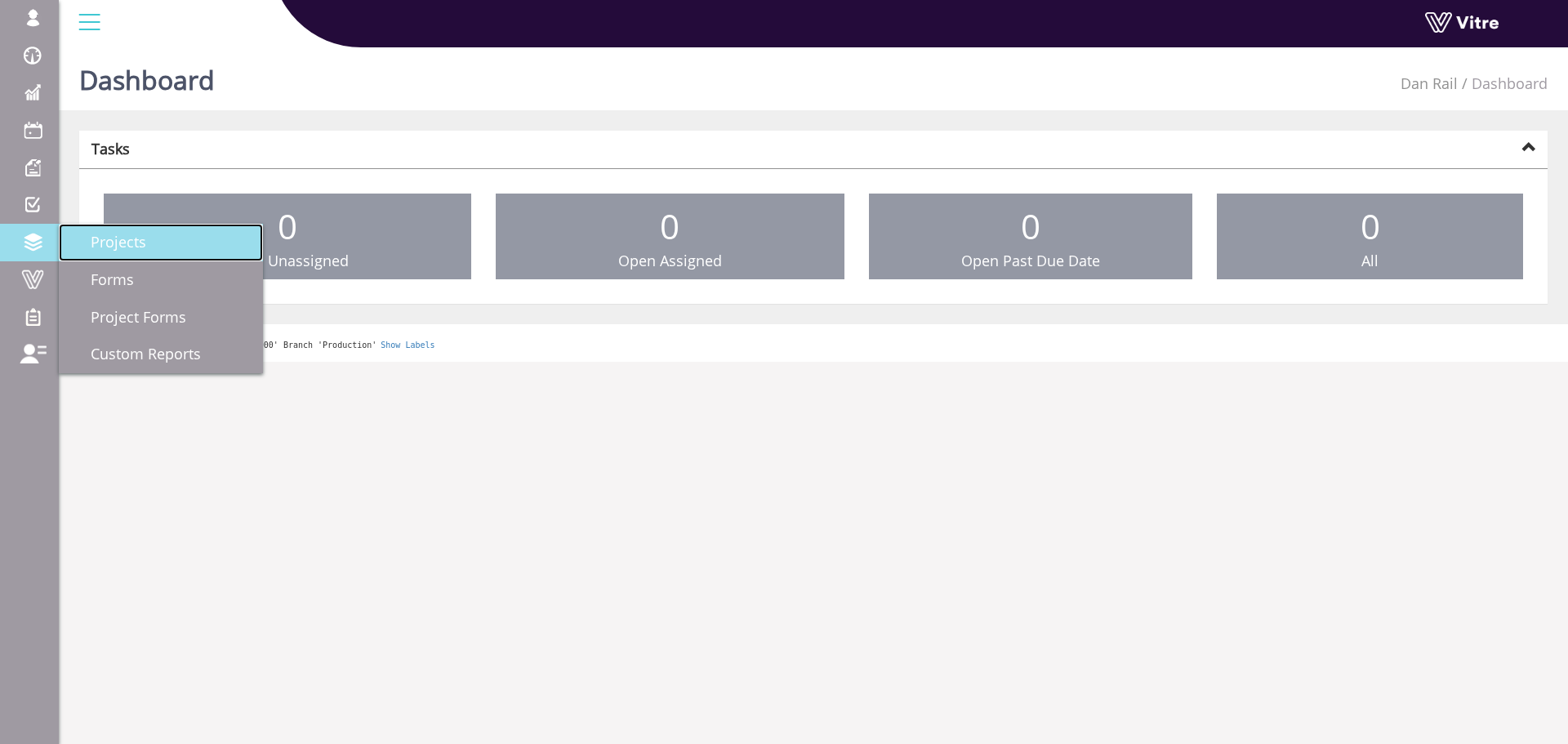
click at [163, 251] on link "Projects" at bounding box center [161, 243] width 204 height 38
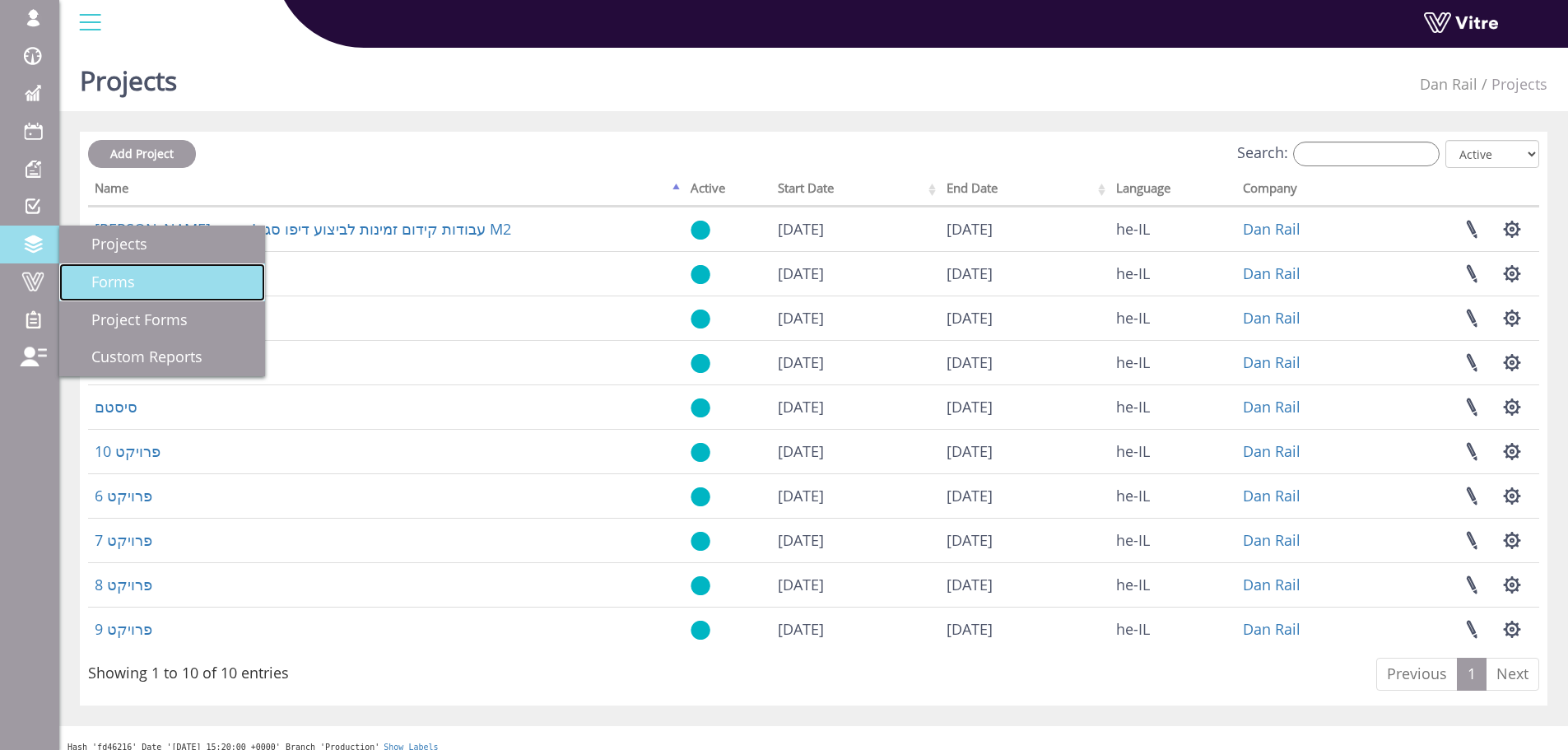
click at [80, 274] on span "Forms" at bounding box center [103, 282] width 63 height 20
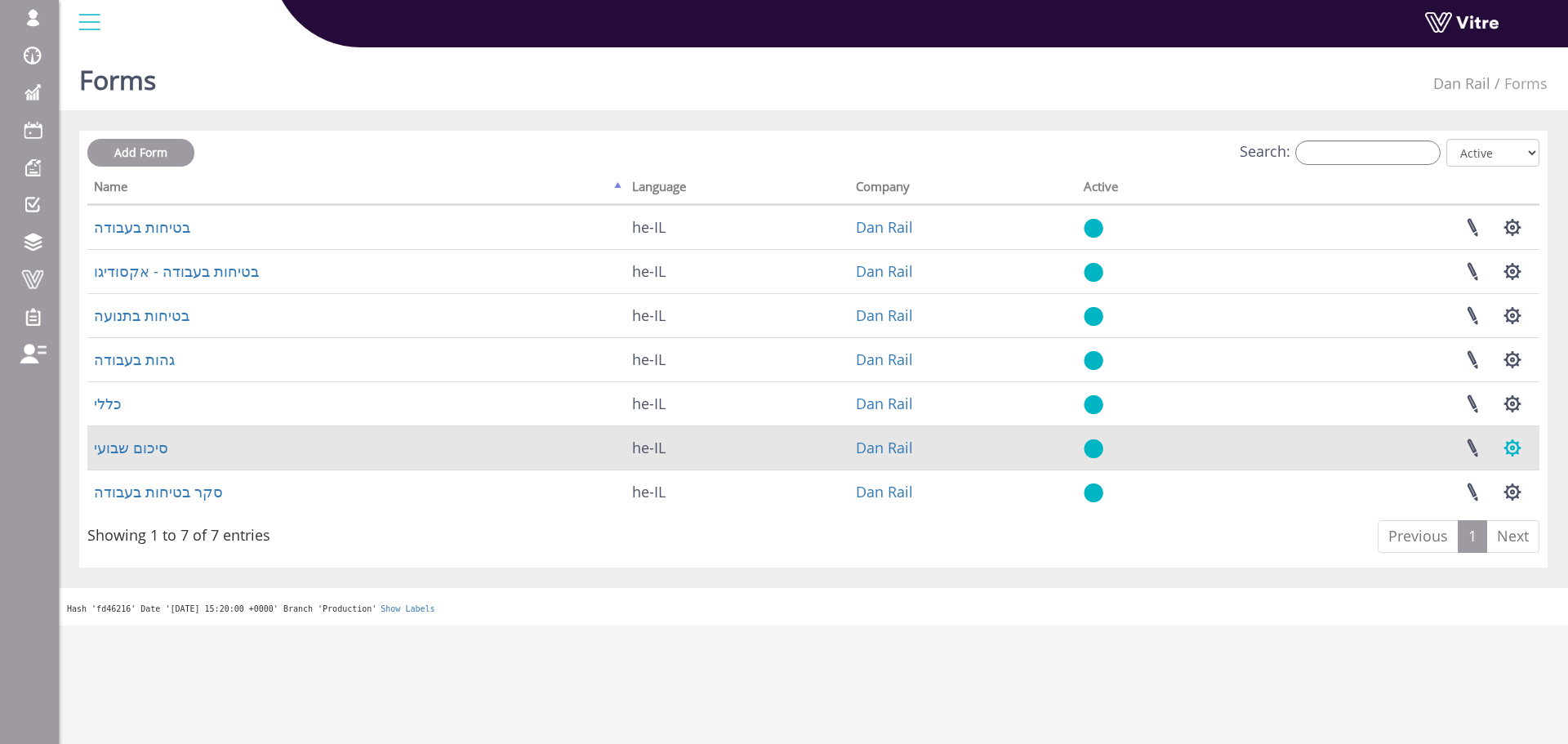
click at [1513, 445] on button "button" at bounding box center [1512, 447] width 41 height 43
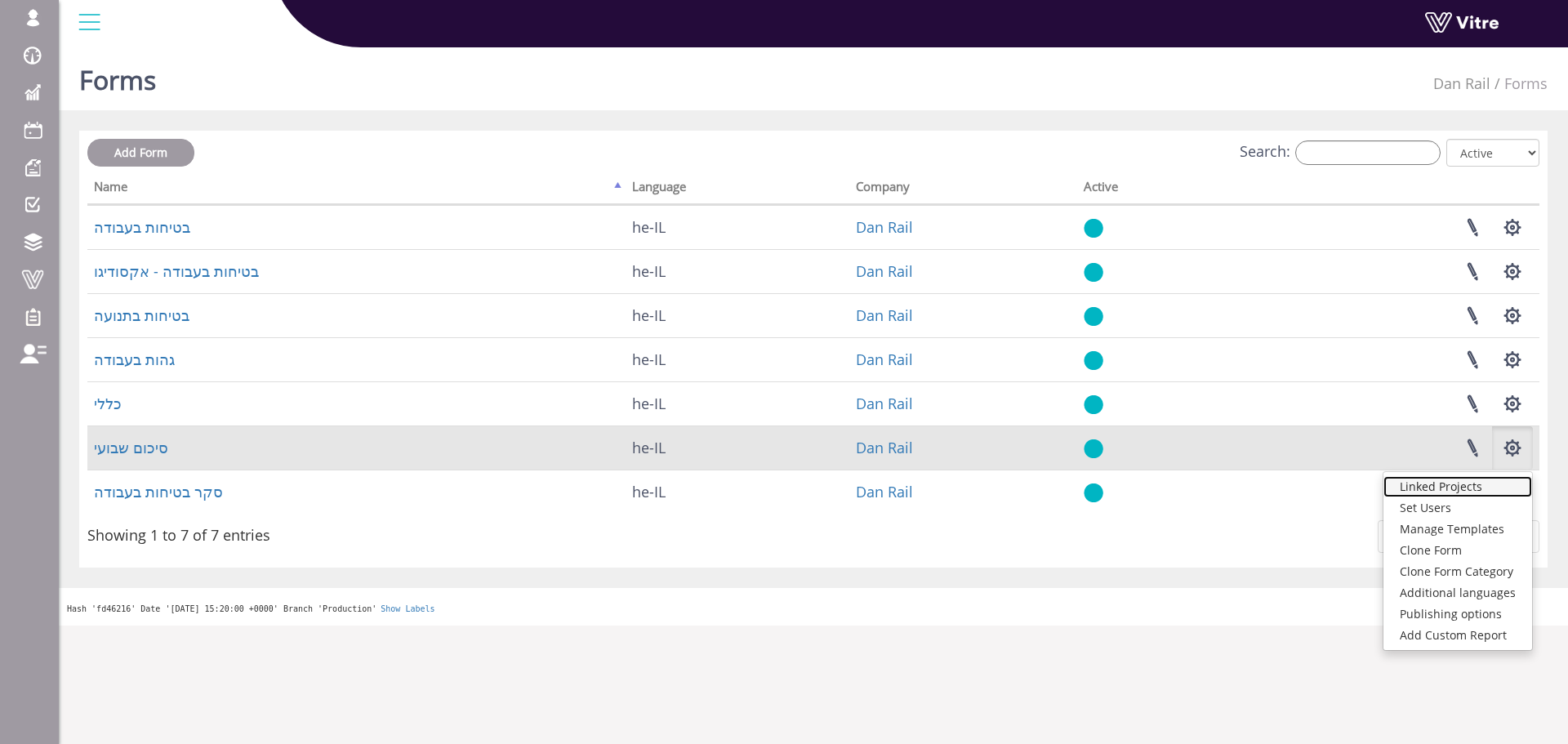
click at [1492, 493] on link "Linked Projects" at bounding box center [1458, 487] width 149 height 22
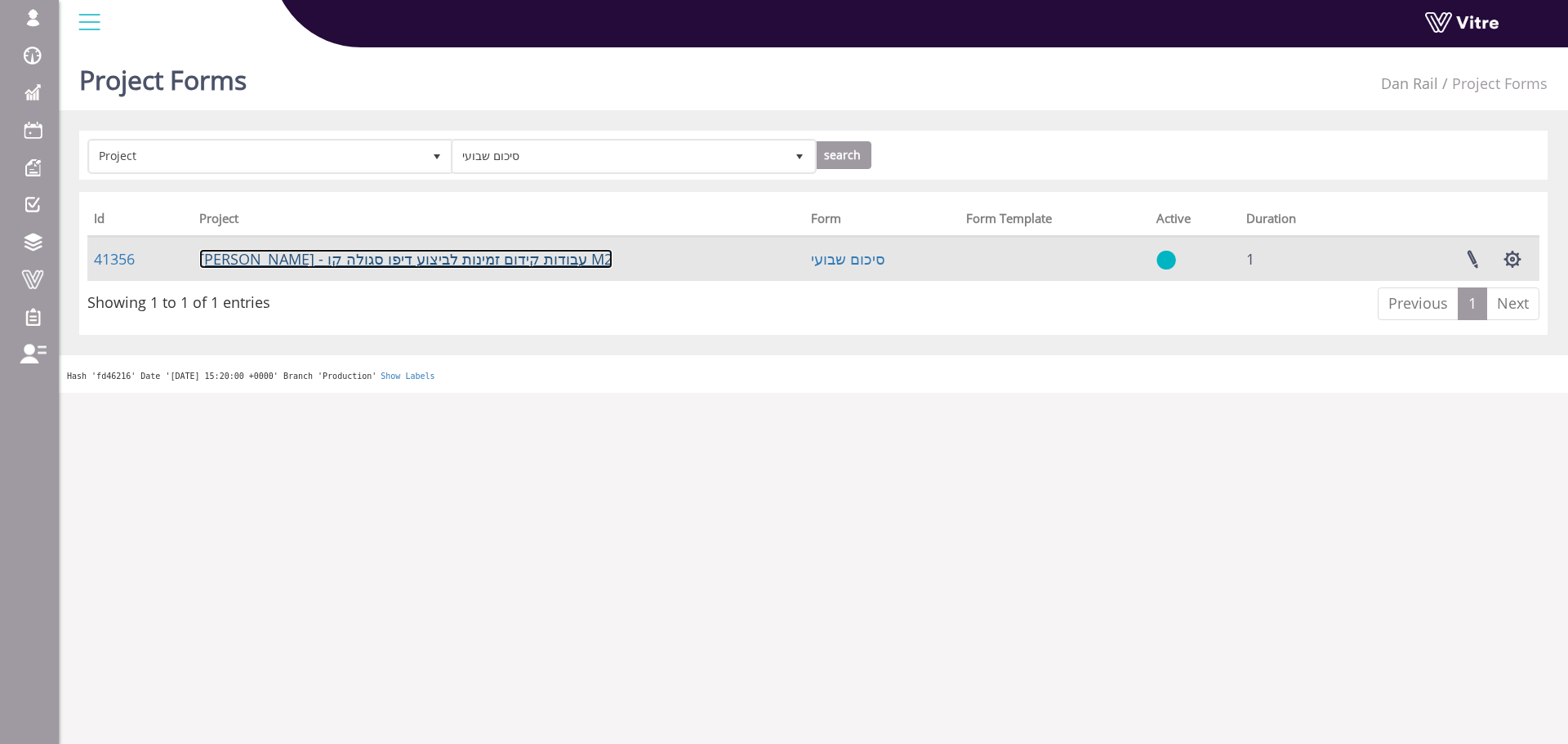
click at [462, 264] on link "[PERSON_NAME] - עבודות קידום זמינות לביצוע דיפו סגולה קו M2" at bounding box center [405, 259] width 413 height 20
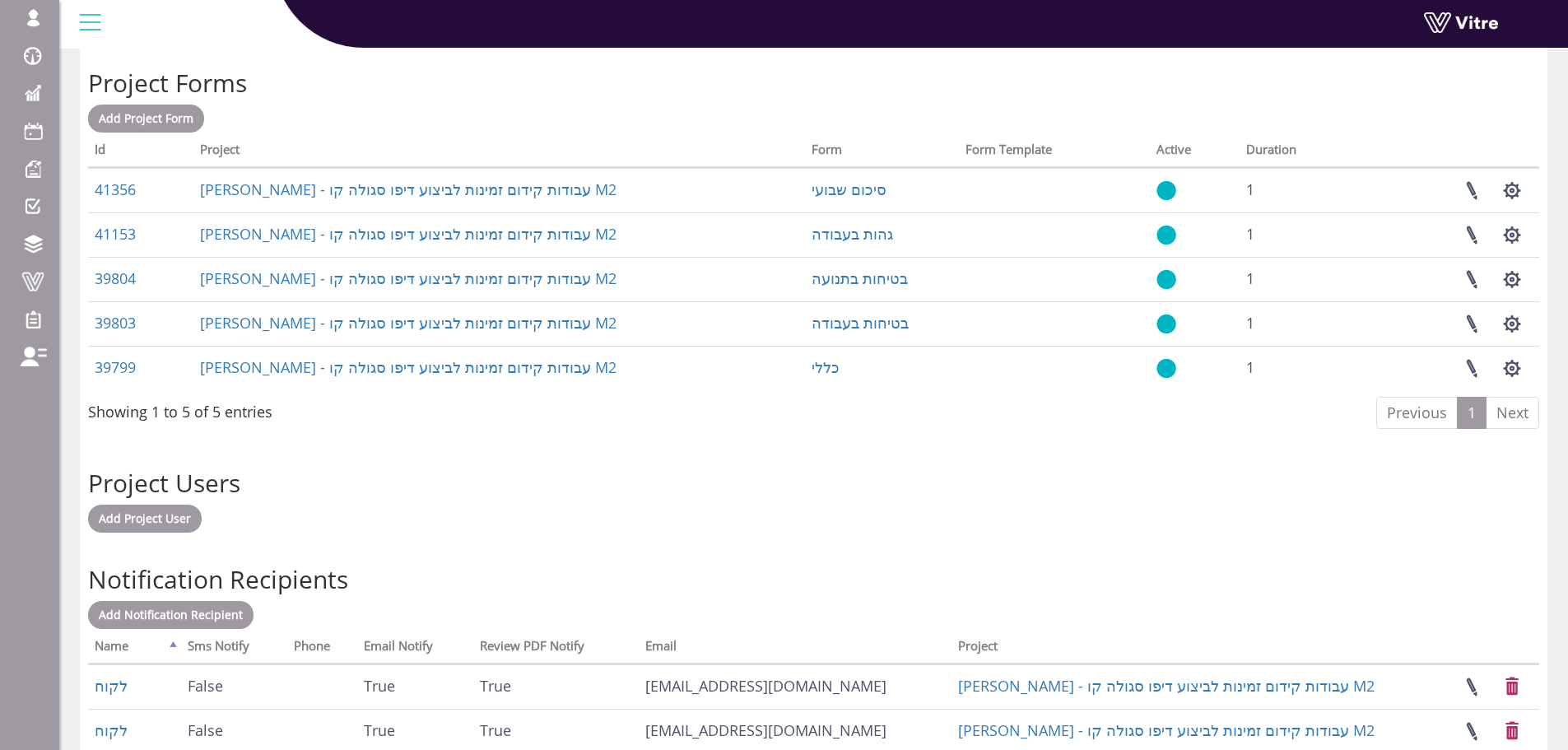
scroll to position [659, 0]
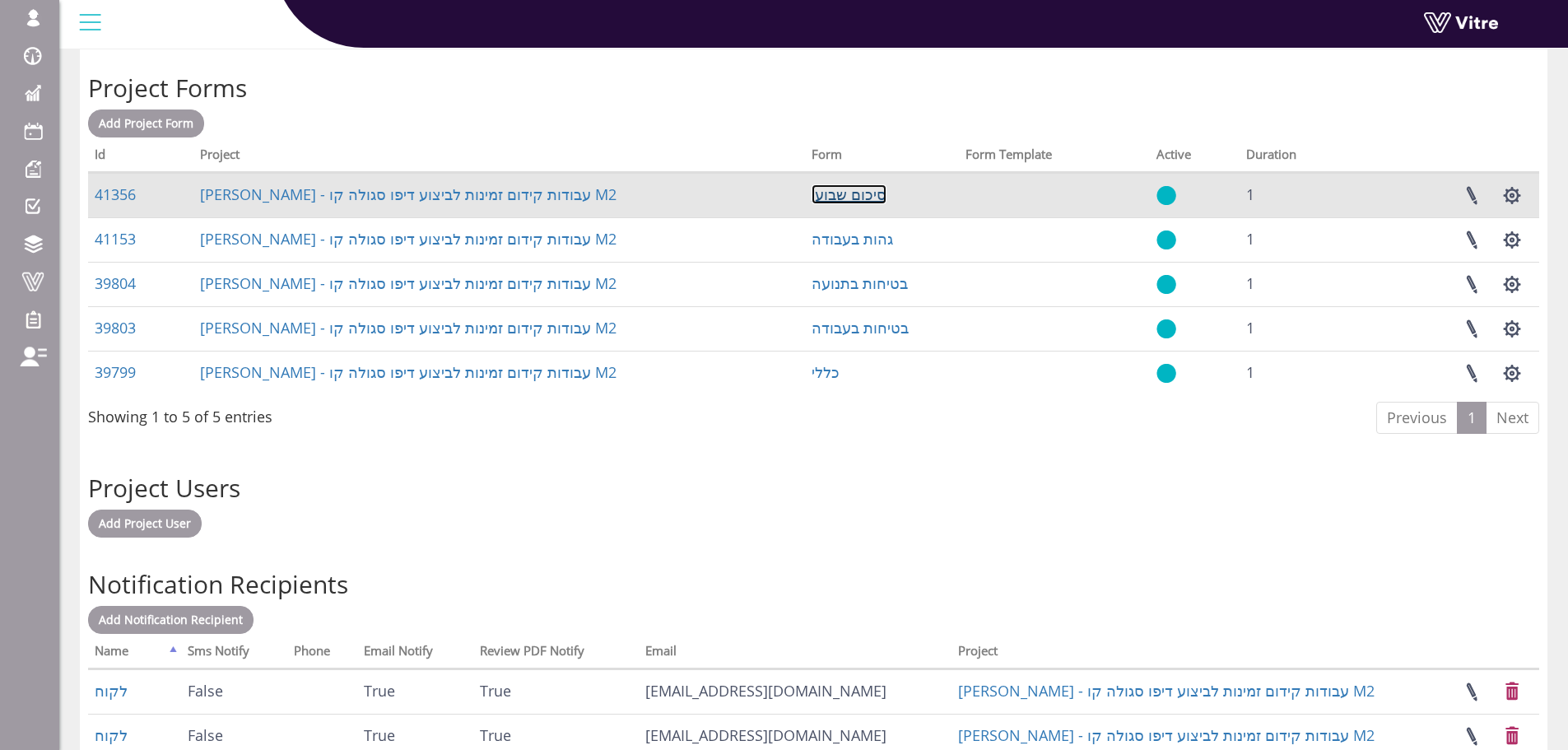
click at [850, 198] on link "סיכום שבועי" at bounding box center [849, 194] width 75 height 20
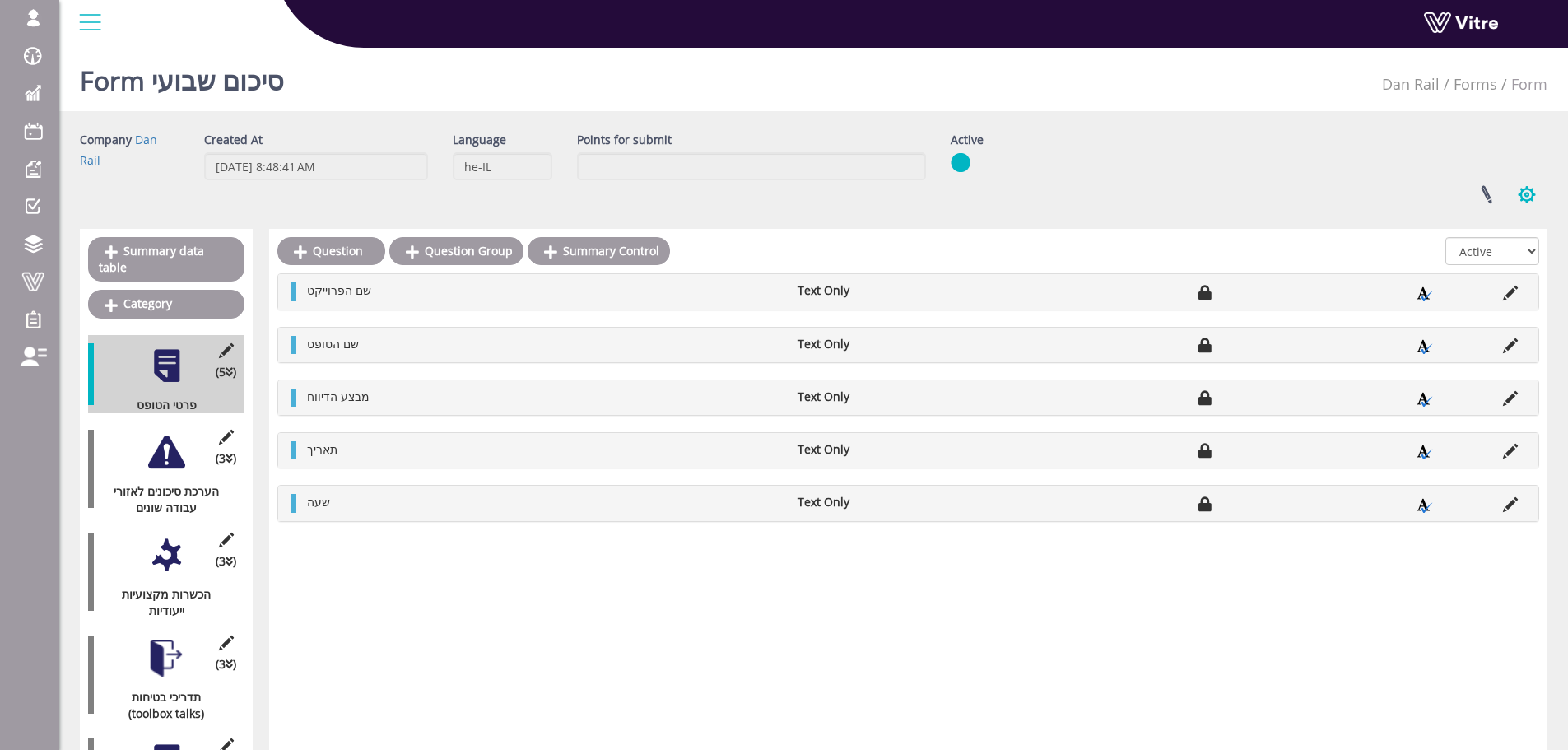
click at [1517, 192] on button "button" at bounding box center [1527, 194] width 42 height 43
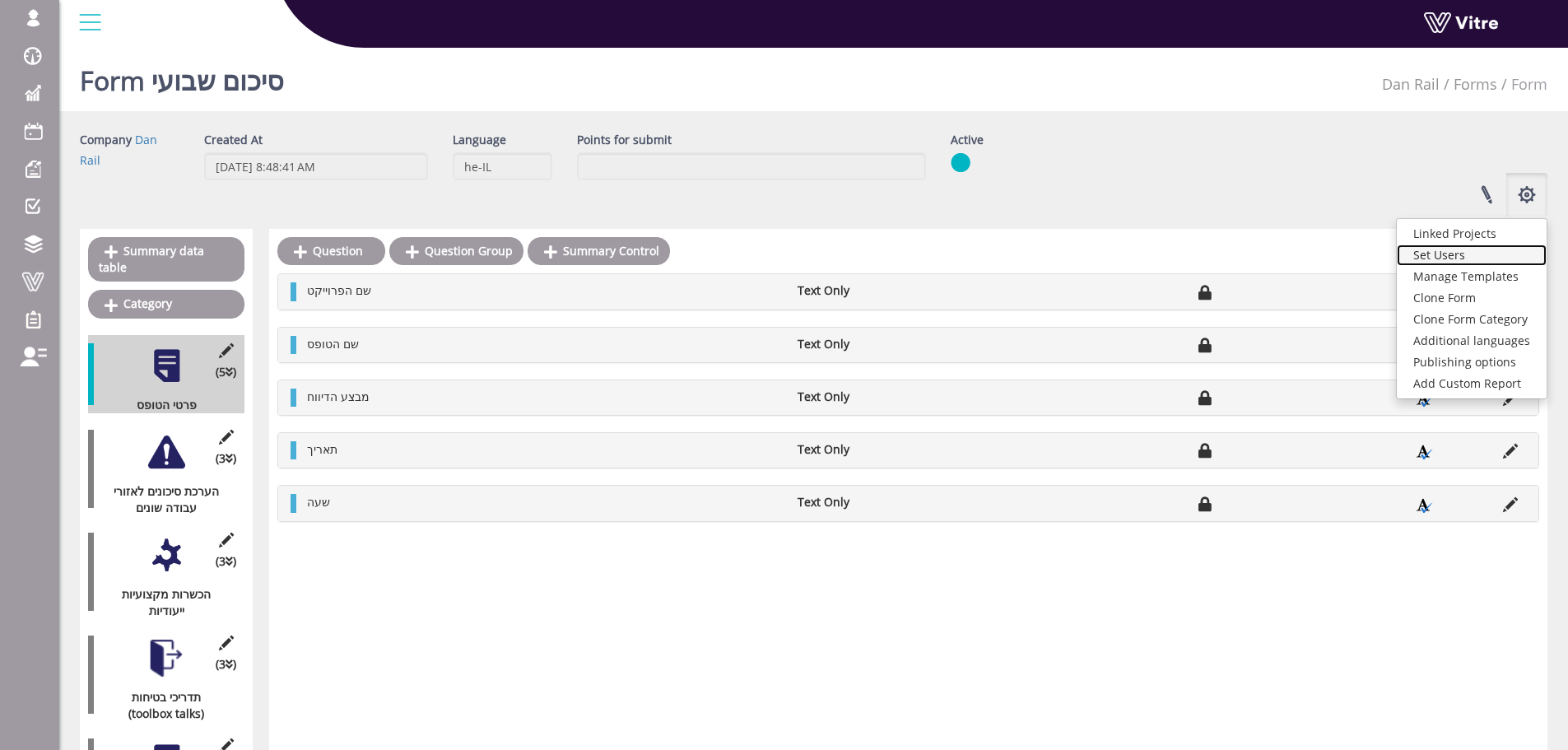
click at [1491, 259] on link "Set Users" at bounding box center [1472, 255] width 150 height 22
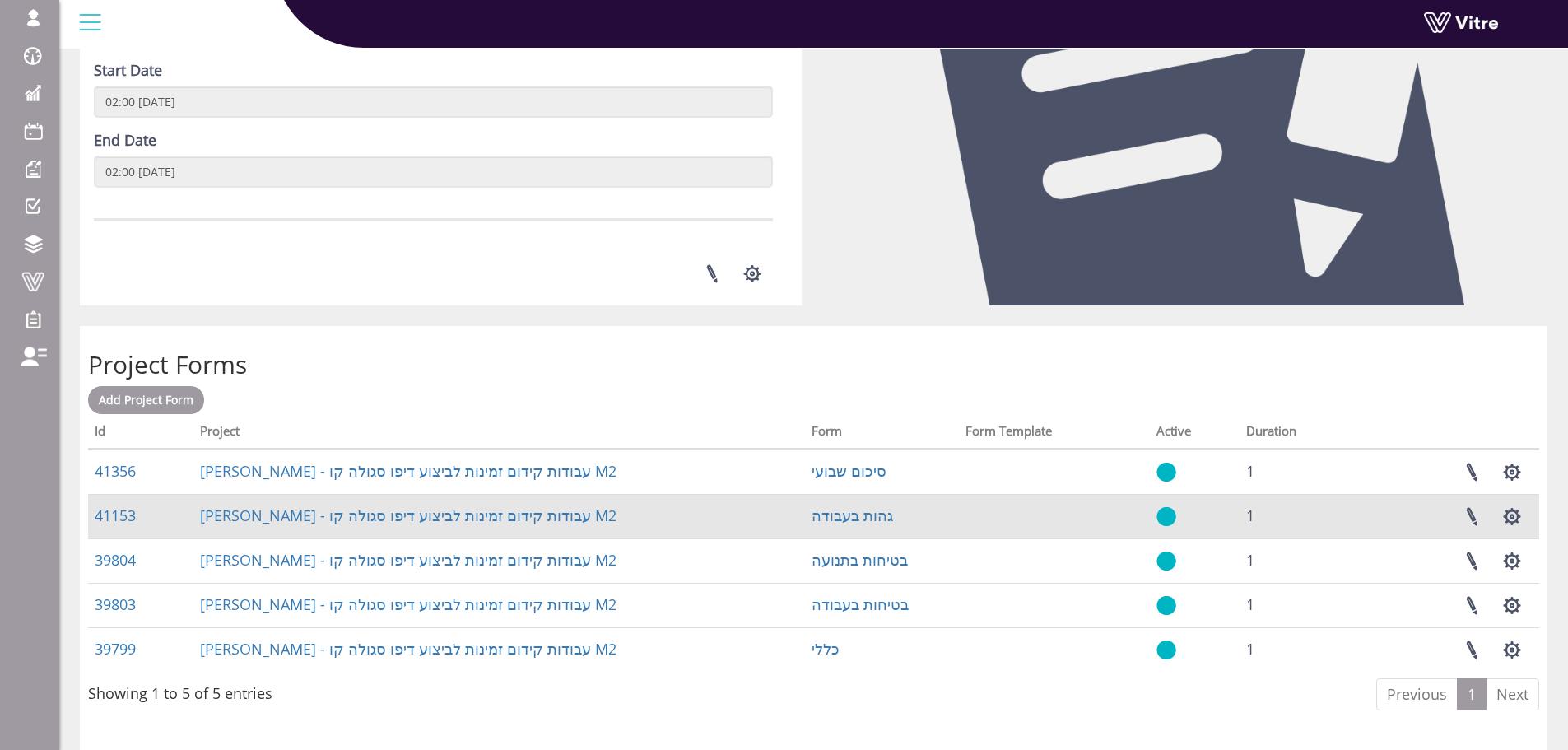
scroll to position [411, 0]
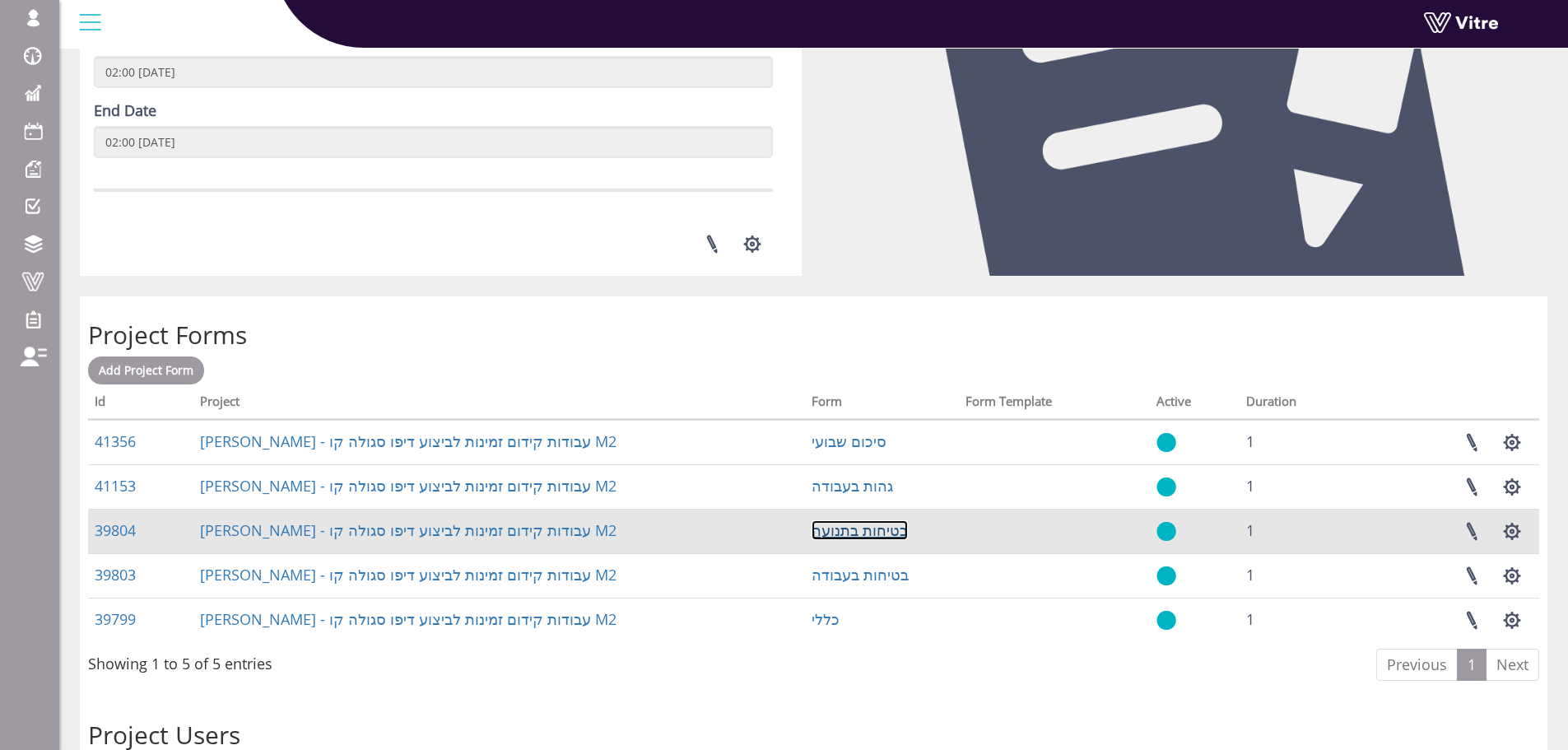
click at [853, 530] on link "בטיחות בתנועה" at bounding box center [859, 530] width 97 height 20
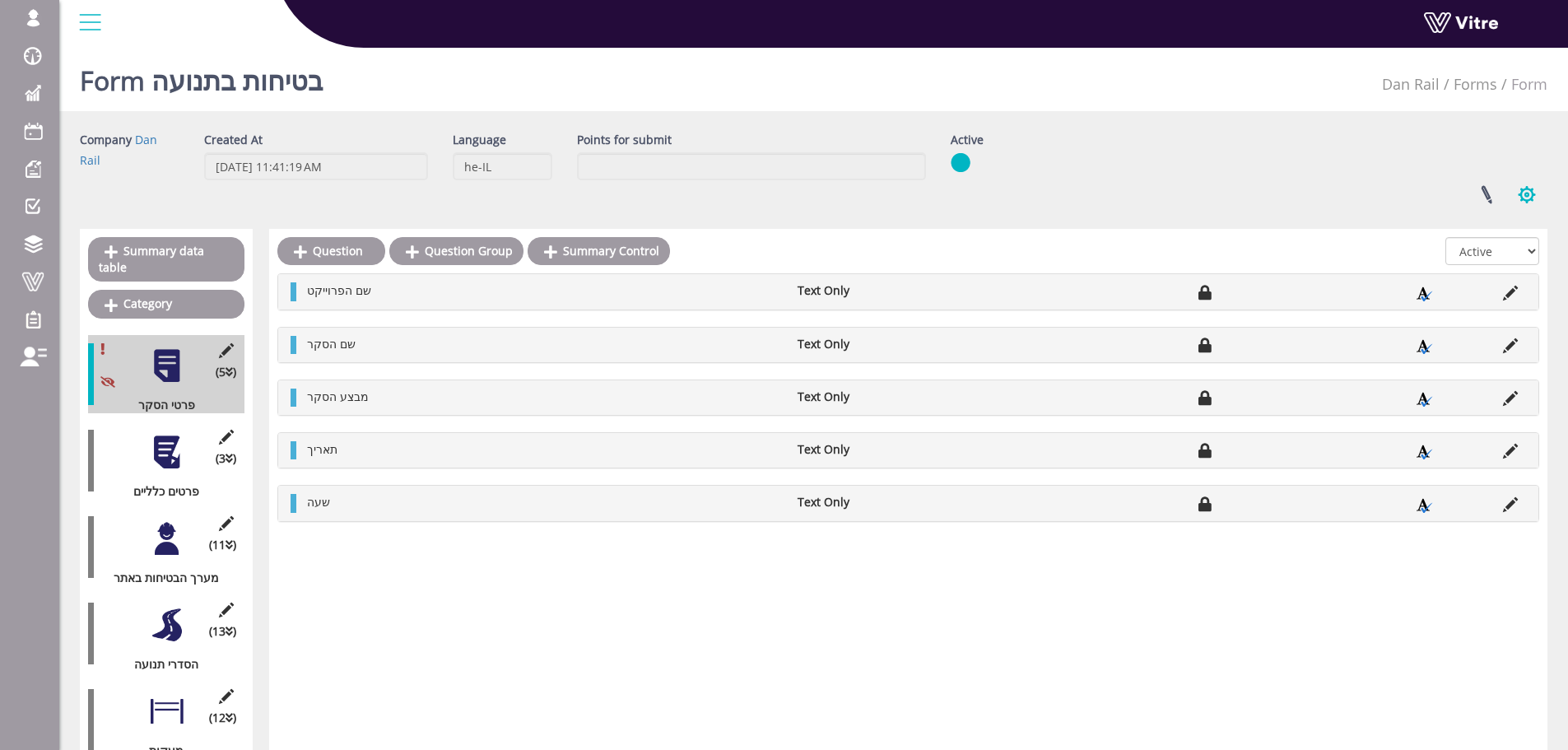
click at [1543, 199] on button "button" at bounding box center [1527, 194] width 42 height 43
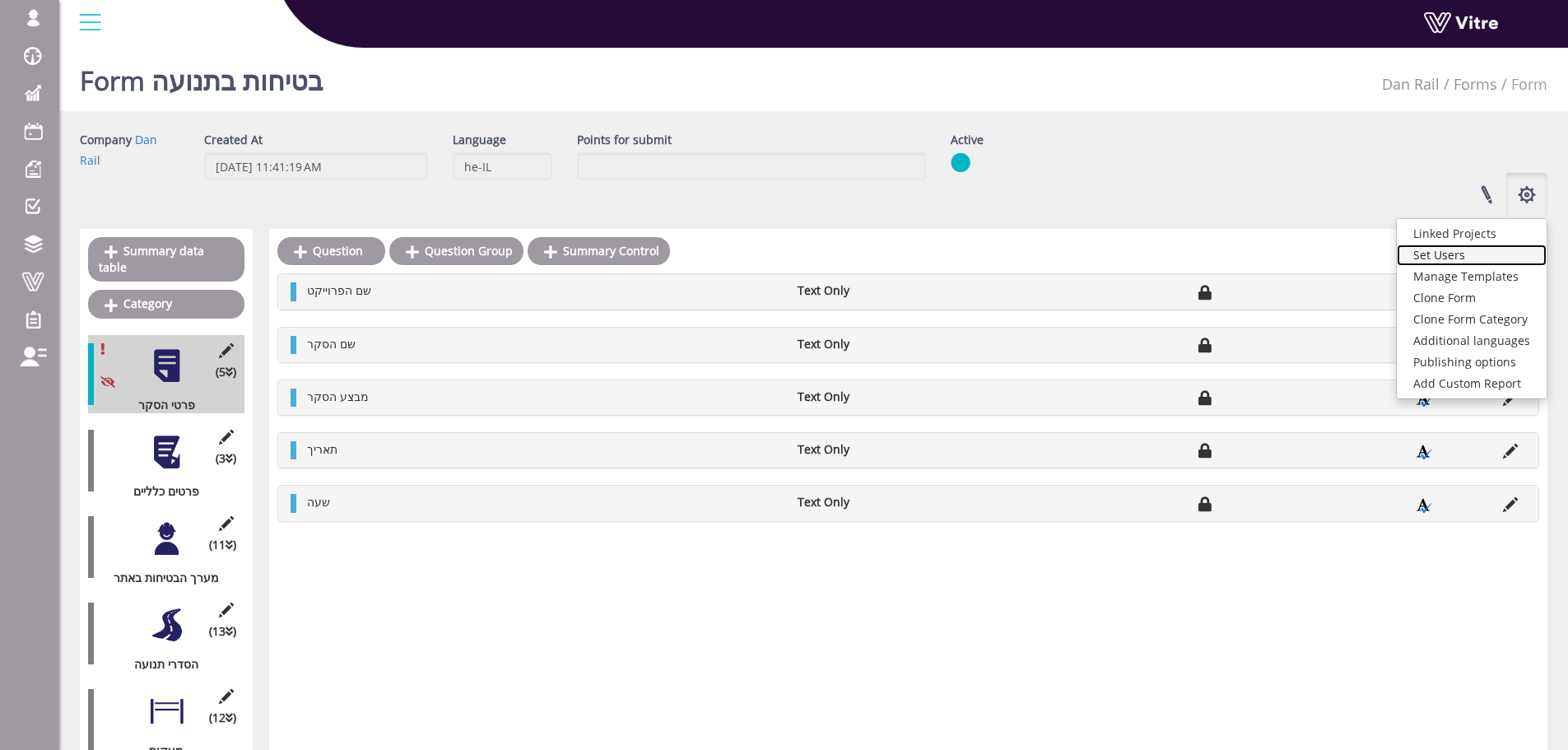
click at [1497, 263] on link "Set Users" at bounding box center [1472, 255] width 150 height 22
